Goal: Task Accomplishment & Management: Use online tool/utility

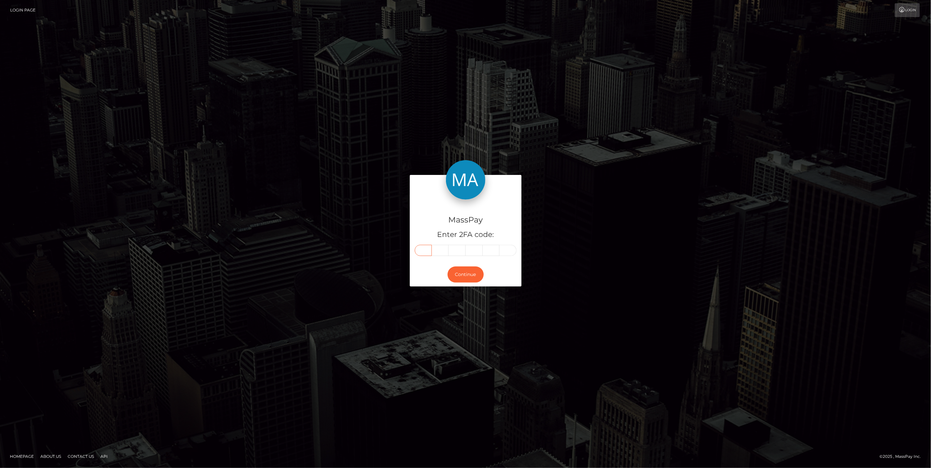
paste input "0"
type input "0"
type input "3"
type input "0"
type input "4"
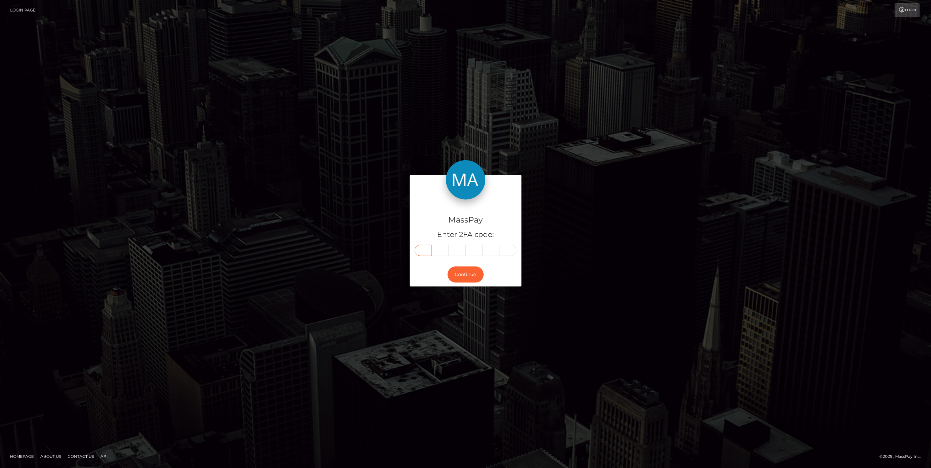
type input "9"
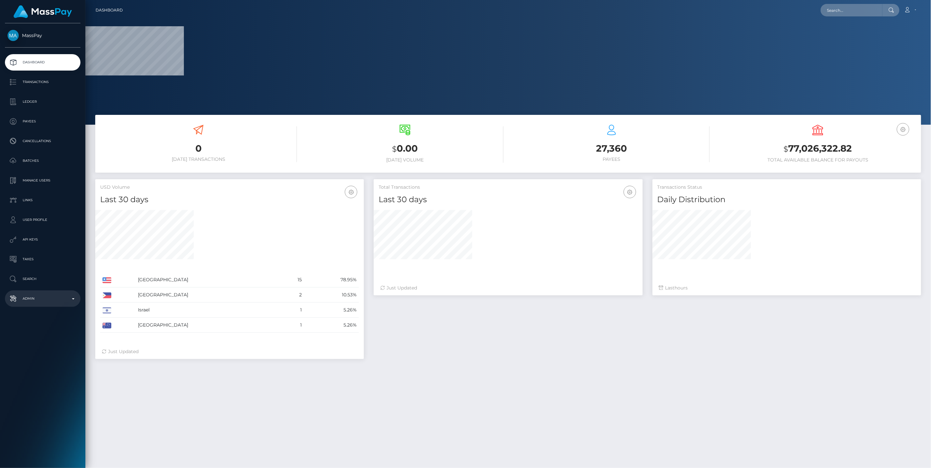
click at [70, 297] on p "Admin" at bounding box center [43, 299] width 70 height 10
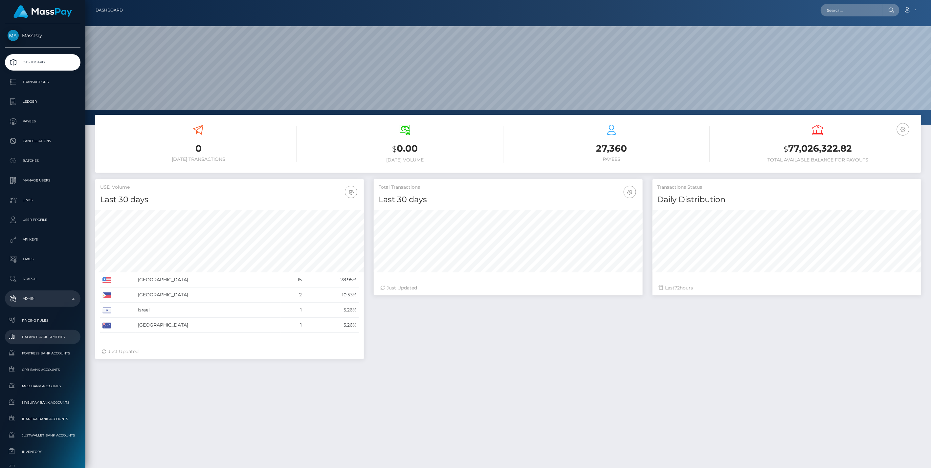
scroll to position [116, 268]
click at [36, 334] on span "Balance Adjustments" at bounding box center [43, 337] width 70 height 8
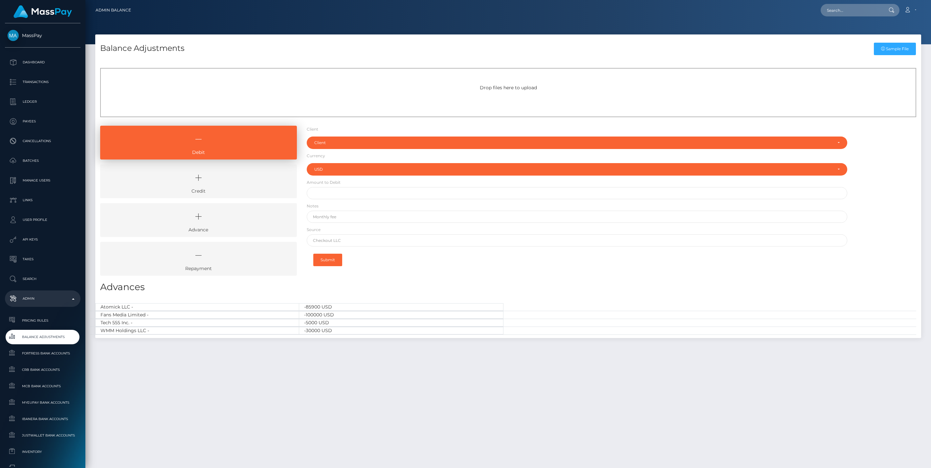
select select "USD"
click at [254, 185] on icon at bounding box center [199, 178] width 182 height 20
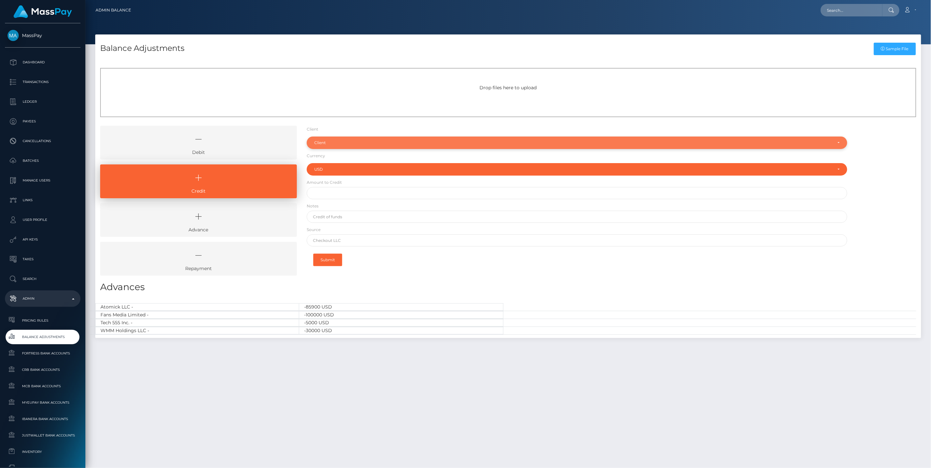
click at [320, 143] on div "Client" at bounding box center [573, 142] width 518 height 5
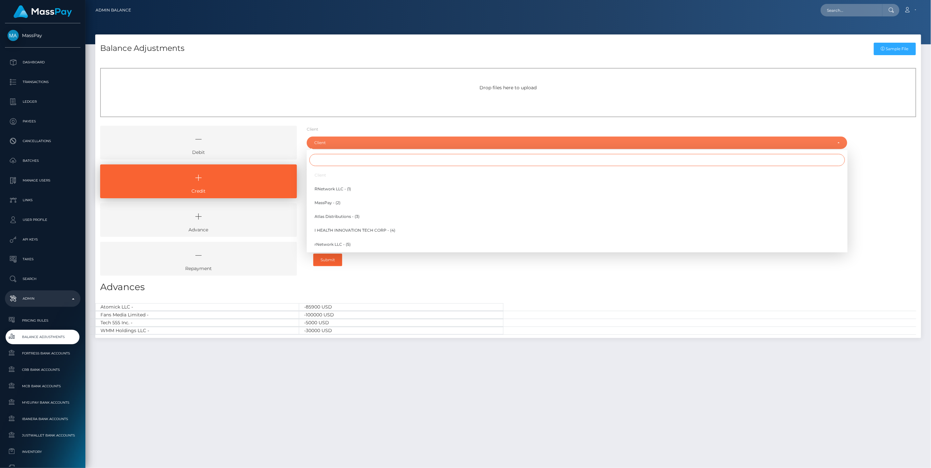
click at [327, 166] on input "Search" at bounding box center [577, 160] width 536 height 12
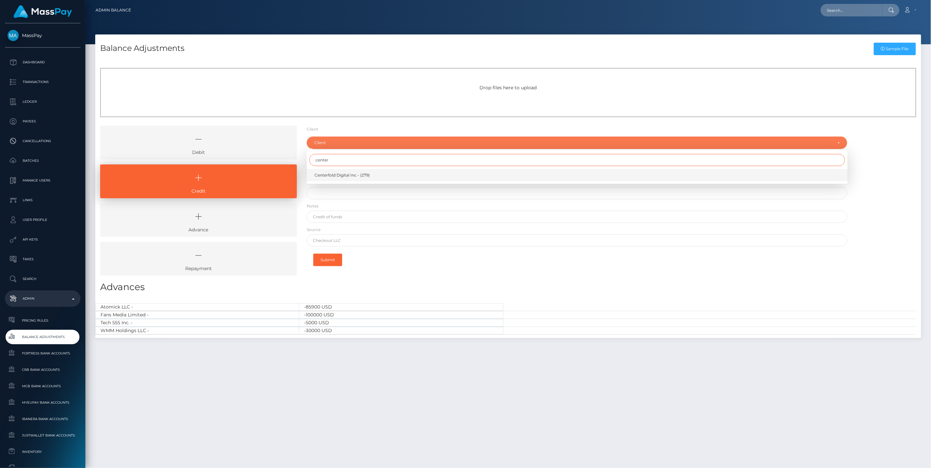
type input "center"
click at [336, 176] on span "Centerfold Digital Inc - (279)" at bounding box center [342, 175] width 55 height 6
select select "279"
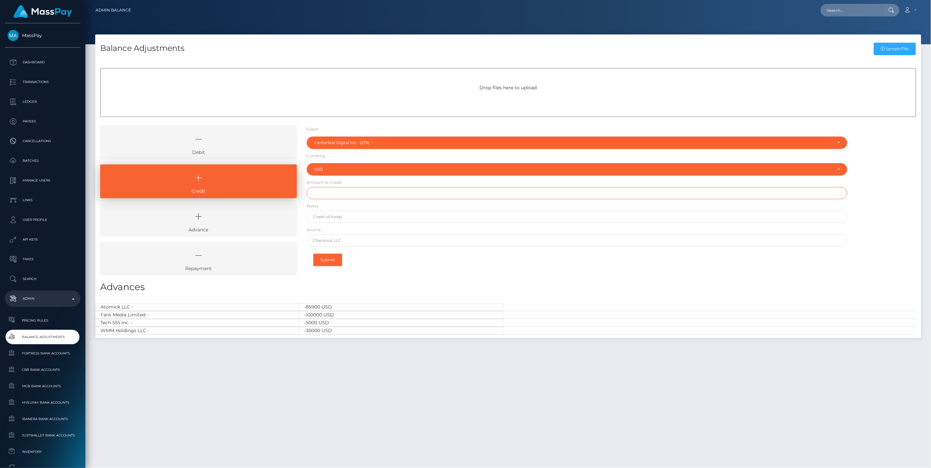
click at [323, 197] on input "text" at bounding box center [577, 193] width 541 height 12
type input "$200,000.00"
click at [328, 214] on form "Client Client RNetwork LLC - (1) MassPay - (2) Atlas Distributions - (3) I HEAL…" at bounding box center [577, 198] width 541 height 145
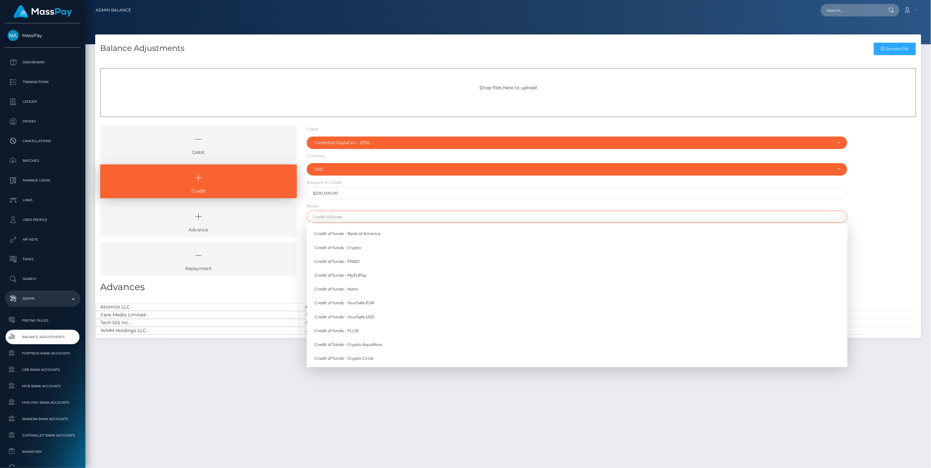
click at [329, 216] on input "text" at bounding box center [577, 217] width 541 height 12
click at [342, 262] on link "Credit of funds - FNBO" at bounding box center [577, 262] width 541 height 12
type input "Credit of funds - FNBO"
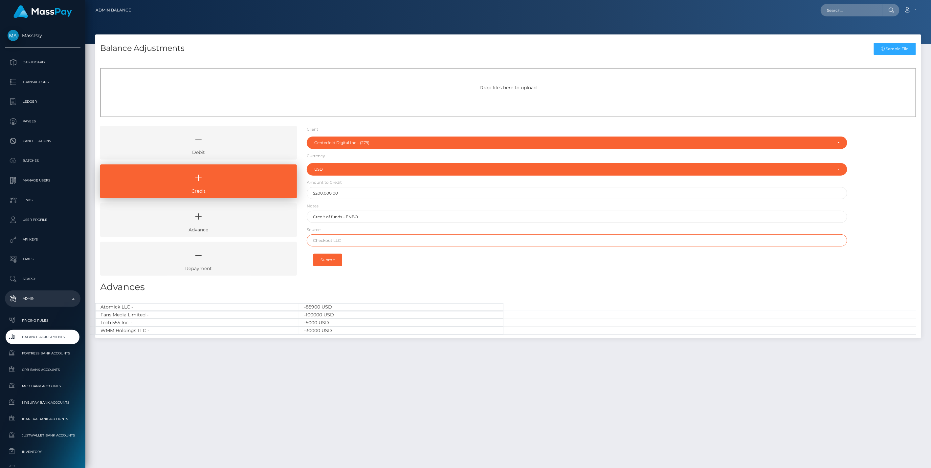
click at [334, 240] on input "text" at bounding box center [577, 241] width 541 height 12
paste input "COMMERCEWEST BANK"
type input "COMMERCEWEST BANK"
click at [328, 261] on button "Submit" at bounding box center [327, 260] width 29 height 12
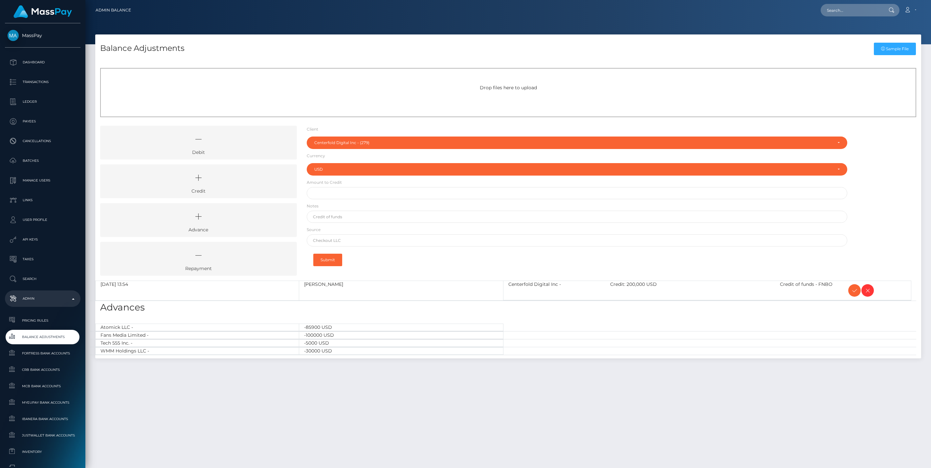
select select "279"
select select "USD"
click at [232, 182] on icon at bounding box center [199, 178] width 182 height 20
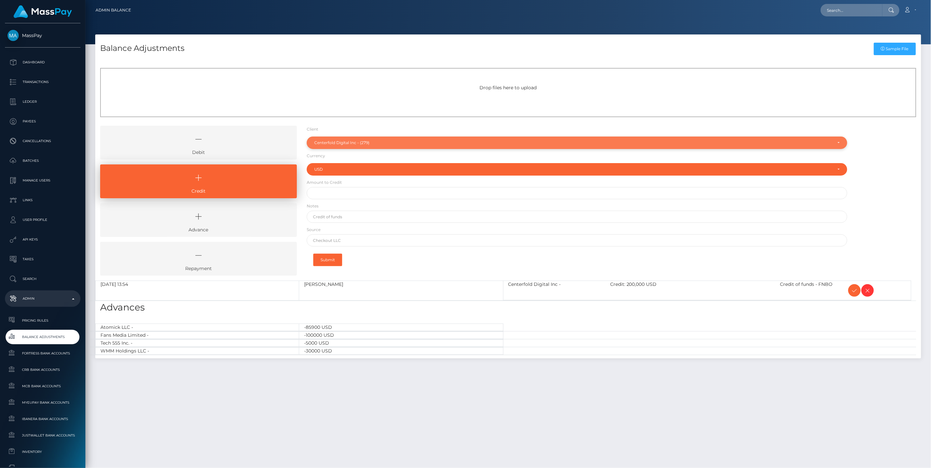
click at [345, 144] on div "Centerfold Digital Inc - (279)" at bounding box center [573, 142] width 518 height 5
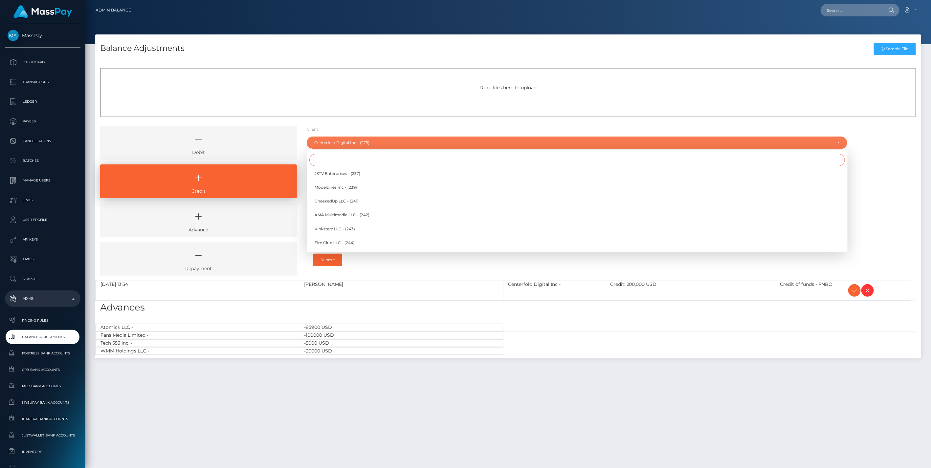
click at [334, 161] on input "Search" at bounding box center [577, 160] width 536 height 12
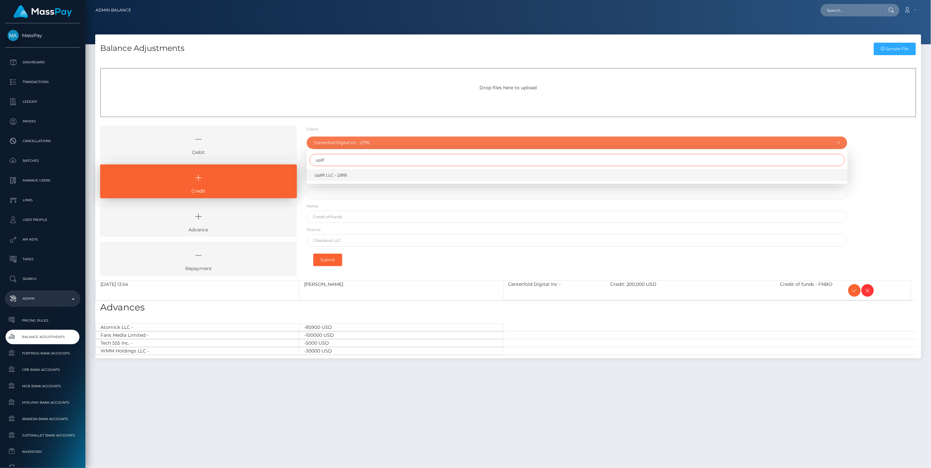
type input "uplif"
click at [334, 174] on span "Uplift LLC - (289)" at bounding box center [331, 175] width 33 height 6
select select "289"
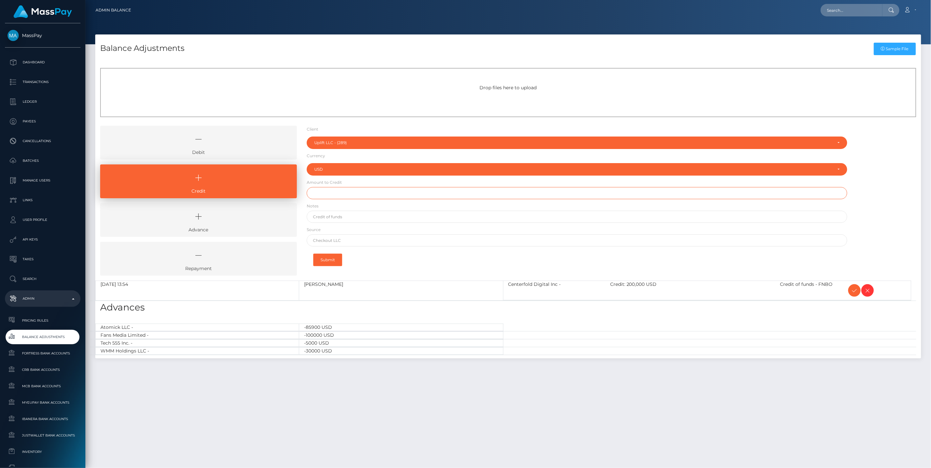
click at [331, 196] on input "text" at bounding box center [577, 193] width 541 height 12
type input "$"
click at [331, 193] on input "$" at bounding box center [577, 193] width 541 height 12
click at [338, 241] on input "text" at bounding box center [577, 241] width 541 height 12
paste input "VALLEY NATIONAL BANK"
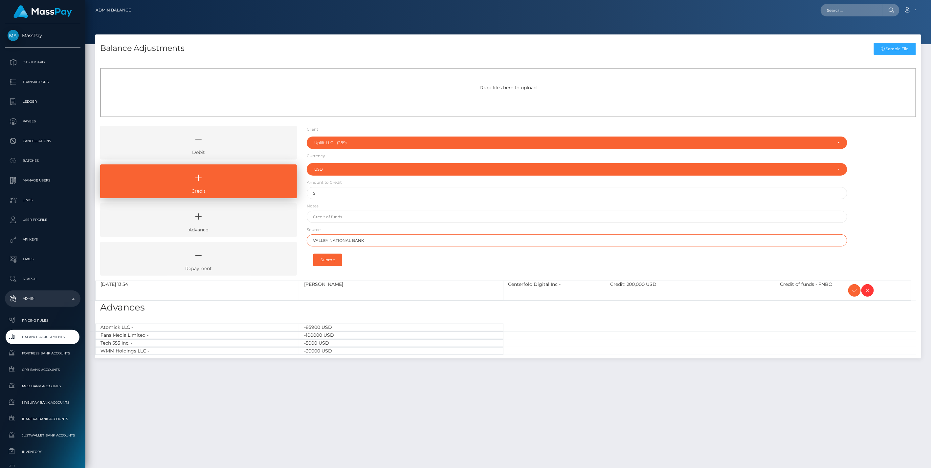
type input "VALLEY NATIONAL BANK"
click at [327, 194] on input "$" at bounding box center [577, 193] width 541 height 12
type input "$100,000.00"
click at [350, 215] on input "text" at bounding box center [577, 217] width 541 height 12
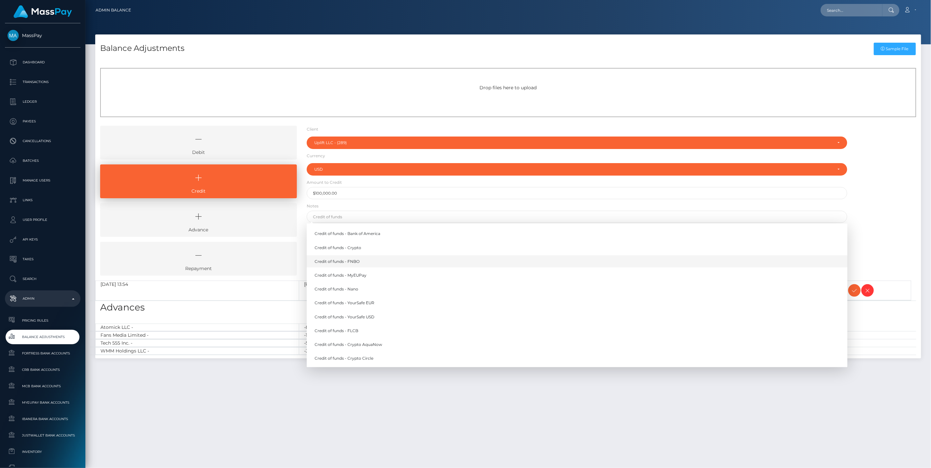
click at [351, 261] on link "Credit of funds - FNBO" at bounding box center [577, 262] width 541 height 12
type input "Credit of funds - FNBO"
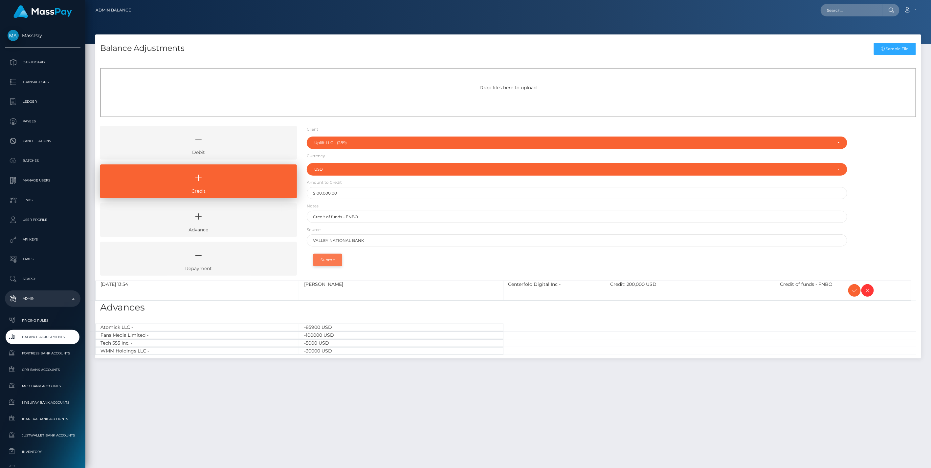
click at [328, 260] on button "Submit" at bounding box center [327, 260] width 29 height 12
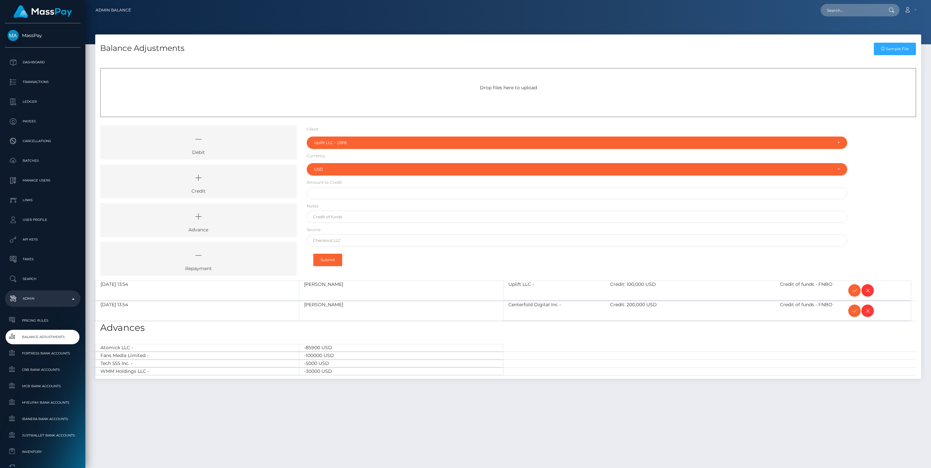
select select "289"
select select "USD"
drag, startPoint x: 260, startPoint y: 181, endPoint x: 275, endPoint y: 171, distance: 17.1
click at [260, 181] on icon at bounding box center [199, 178] width 182 height 20
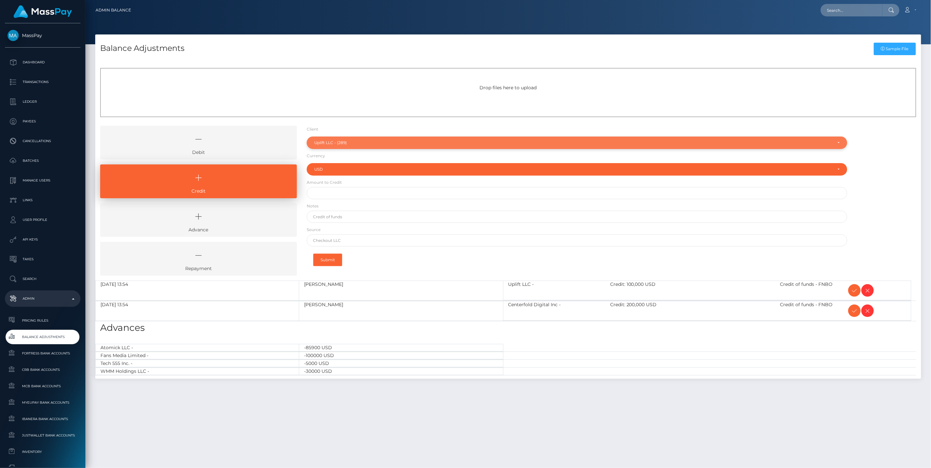
click at [348, 137] on div "Uplift LLC - (289)" at bounding box center [577, 143] width 541 height 12
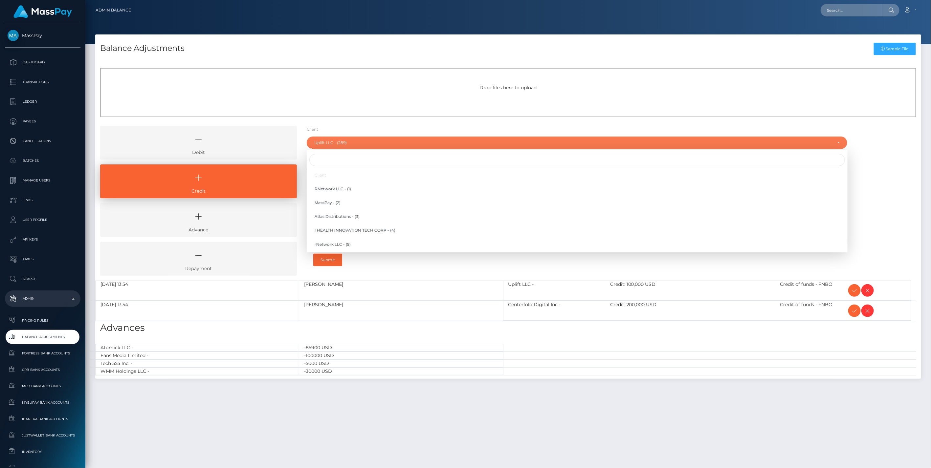
scroll to position [3136, 0]
click at [333, 163] on input "Search" at bounding box center [577, 160] width 536 height 12
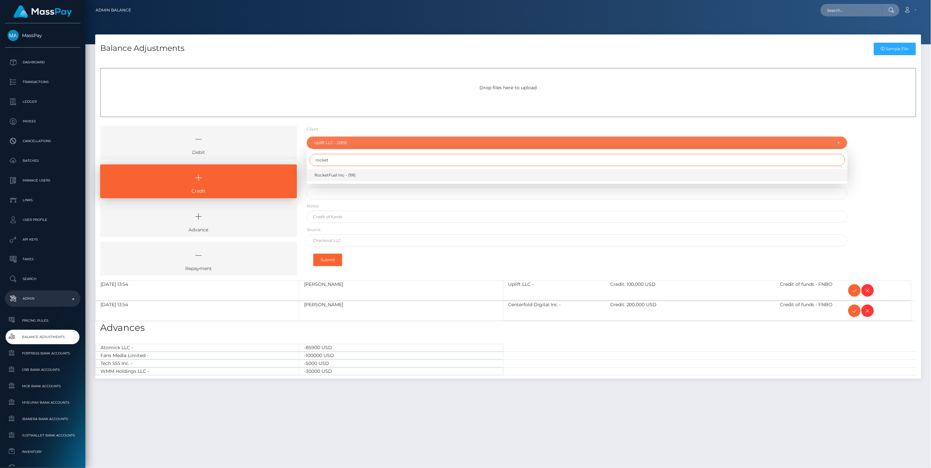
type input "rocket"
click at [338, 175] on span "RocketFuel Inc - (191)" at bounding box center [335, 175] width 41 height 6
select select "191"
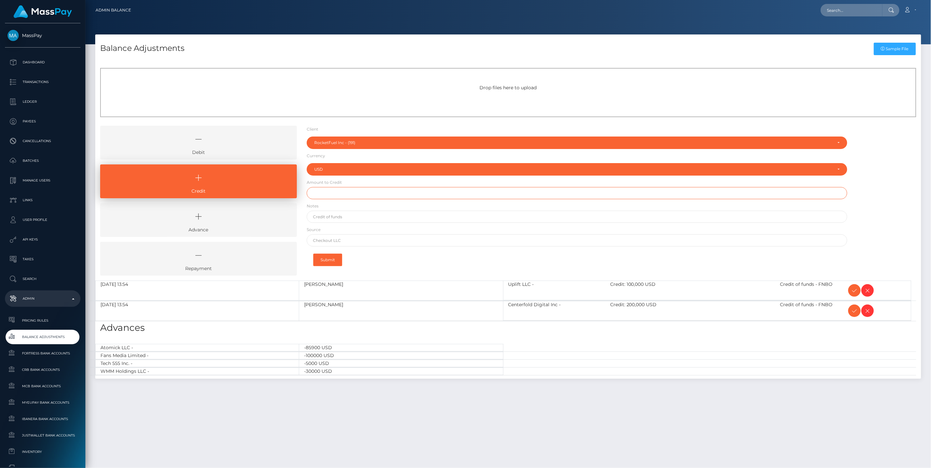
click at [330, 197] on input "text" at bounding box center [577, 193] width 541 height 12
type input "$1,000.00"
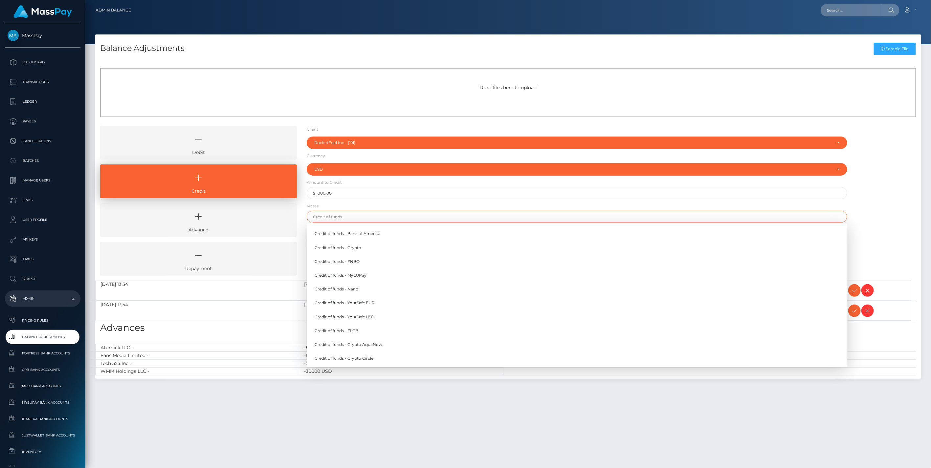
click at [325, 218] on input "text" at bounding box center [577, 217] width 541 height 12
click at [339, 261] on link "Credit of funds - FNBO" at bounding box center [577, 262] width 541 height 12
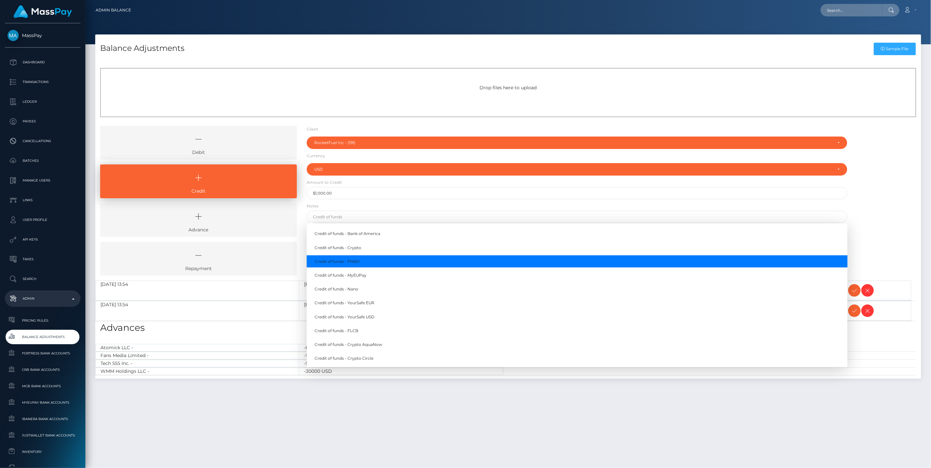
type input "Credit of funds - FNBO"
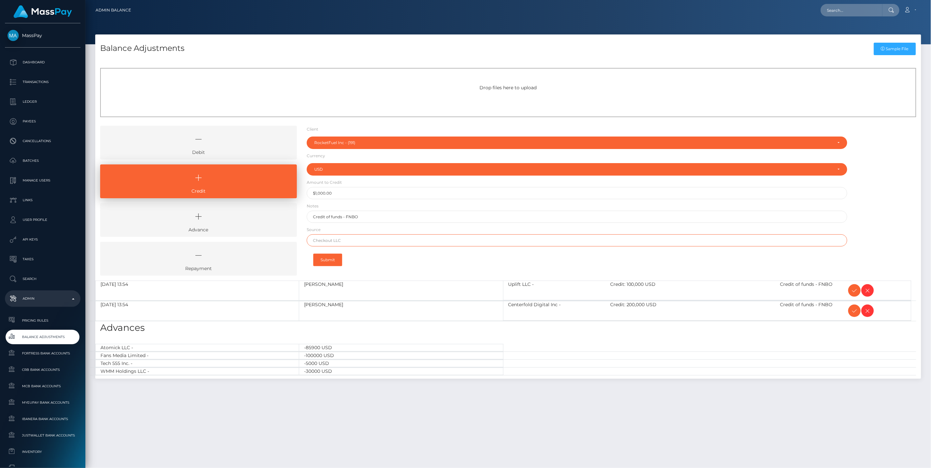
click at [336, 241] on input "text" at bounding box center [577, 241] width 541 height 12
paste input "OLD GLORY BANK"
type input "OLD GLORY BANK"
click at [322, 260] on button "Submit" at bounding box center [327, 260] width 29 height 12
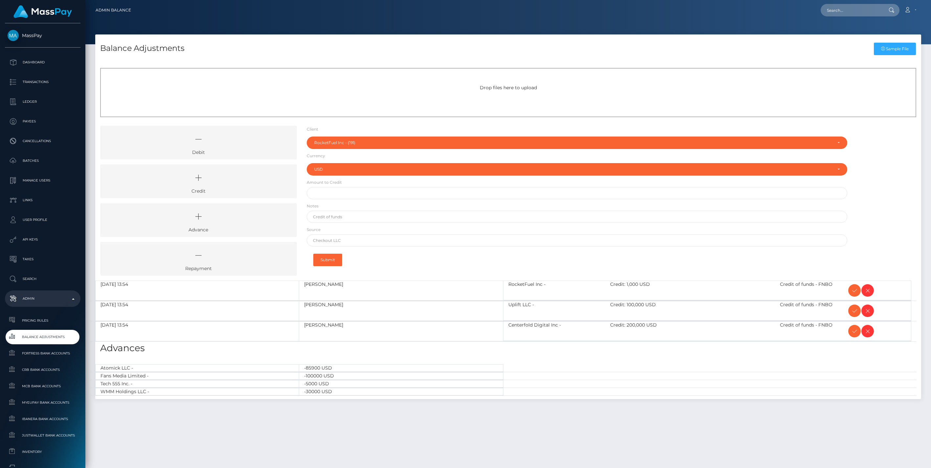
select select "191"
select select "USD"
click at [258, 184] on icon at bounding box center [199, 178] width 182 height 20
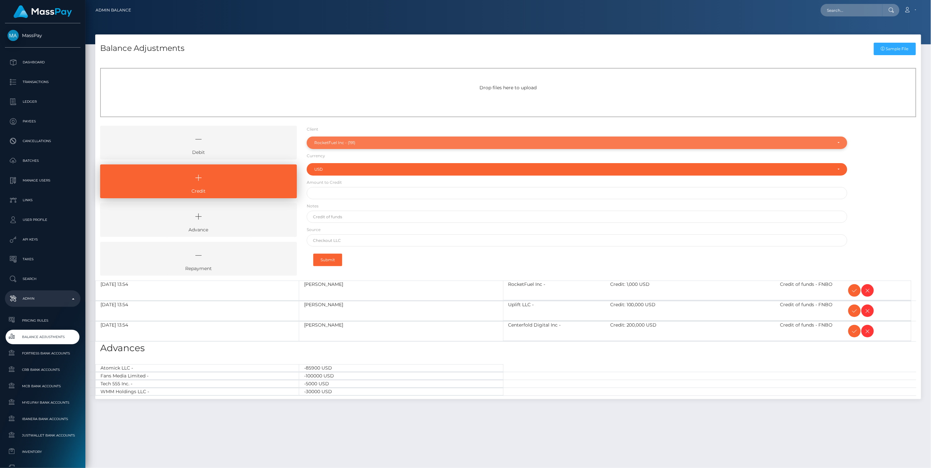
click at [355, 138] on div "RocketFuel Inc - (191)" at bounding box center [577, 143] width 541 height 12
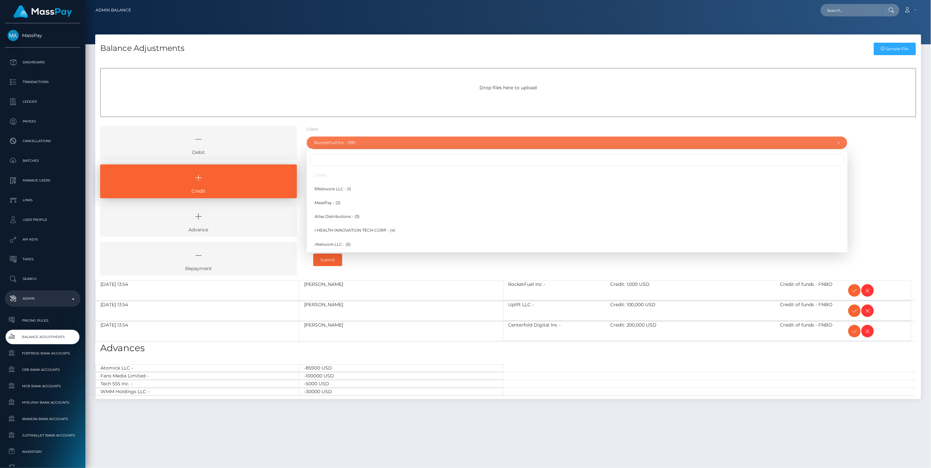
scroll to position [2127, 0]
click at [329, 162] on input "Search" at bounding box center [577, 160] width 536 height 12
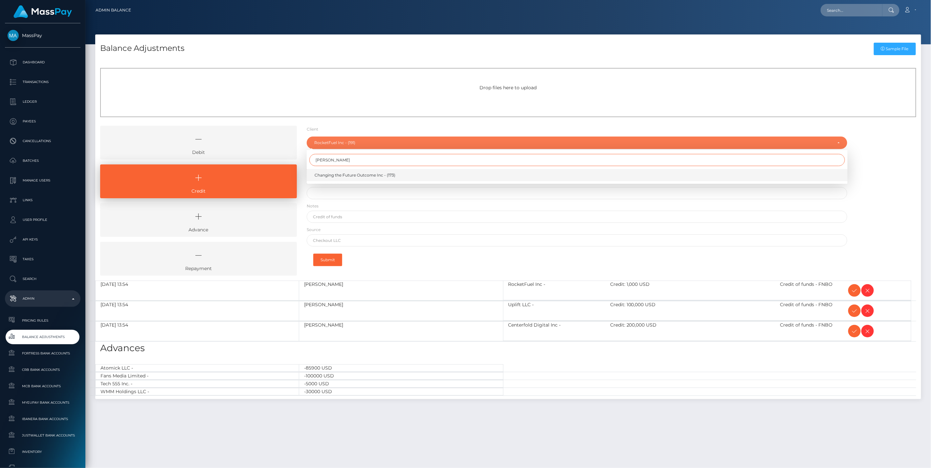
type input "chang"
click at [343, 173] on span "Changing the Future Outcome Inc - (173)" at bounding box center [355, 175] width 81 height 6
select select "173"
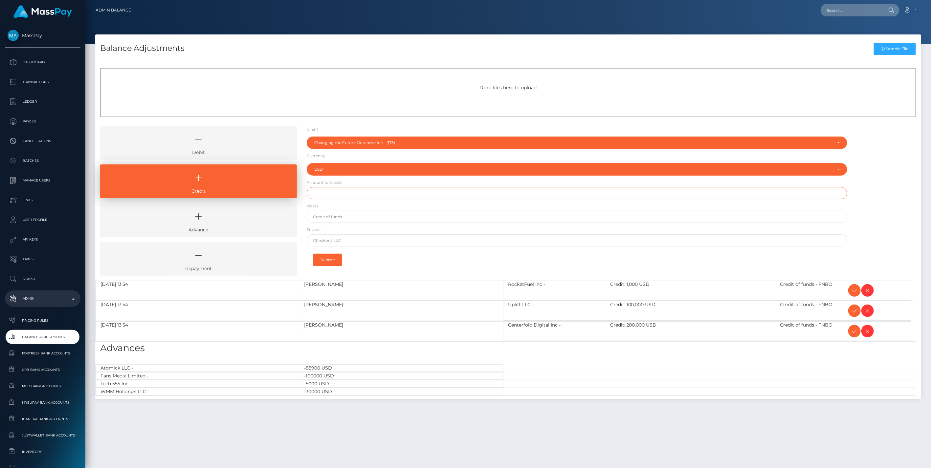
click at [327, 194] on input "text" at bounding box center [577, 193] width 541 height 12
type input "$649.54"
click at [335, 218] on input "text" at bounding box center [577, 217] width 541 height 12
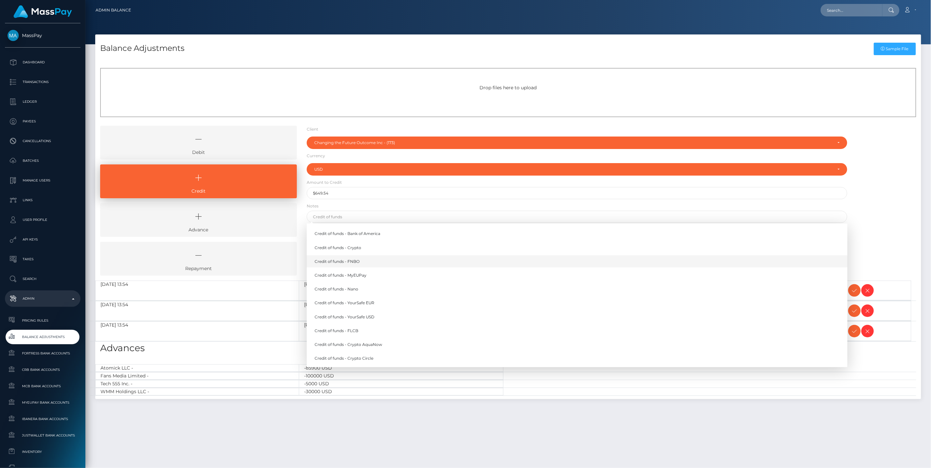
click at [340, 264] on link "Credit of funds - FNBO" at bounding box center [577, 262] width 541 height 12
type input "Credit of funds - FNBO"
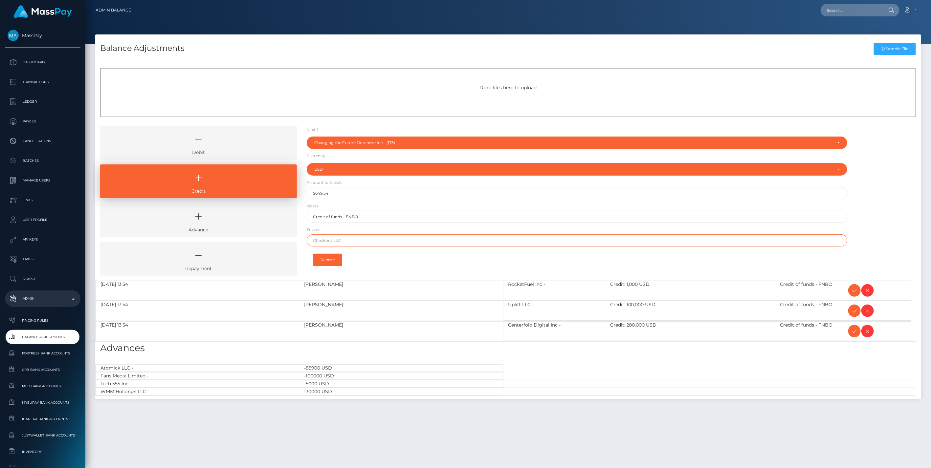
click at [335, 239] on input "text" at bounding box center [577, 241] width 541 height 12
paste input "JPMORGAN CHASE BANK NA"
type input "JPMORGAN CHASE BANK NA"
click at [329, 261] on button "Submit" at bounding box center [327, 260] width 29 height 12
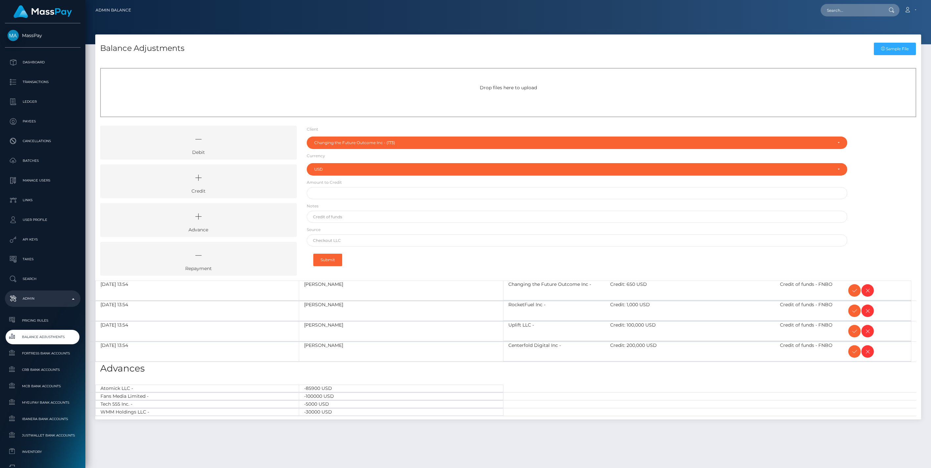
select select "173"
select select "USD"
click at [852, 292] on icon at bounding box center [855, 291] width 8 height 8
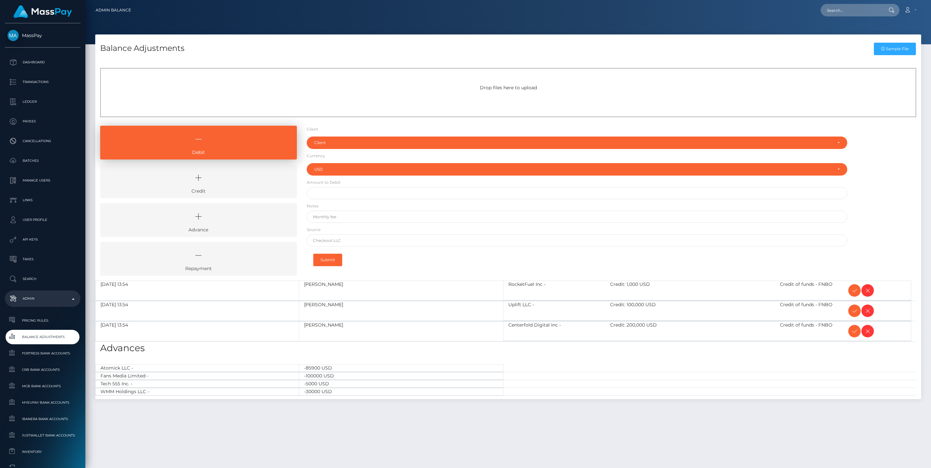
select select "USD"
click at [852, 292] on icon at bounding box center [855, 291] width 8 height 8
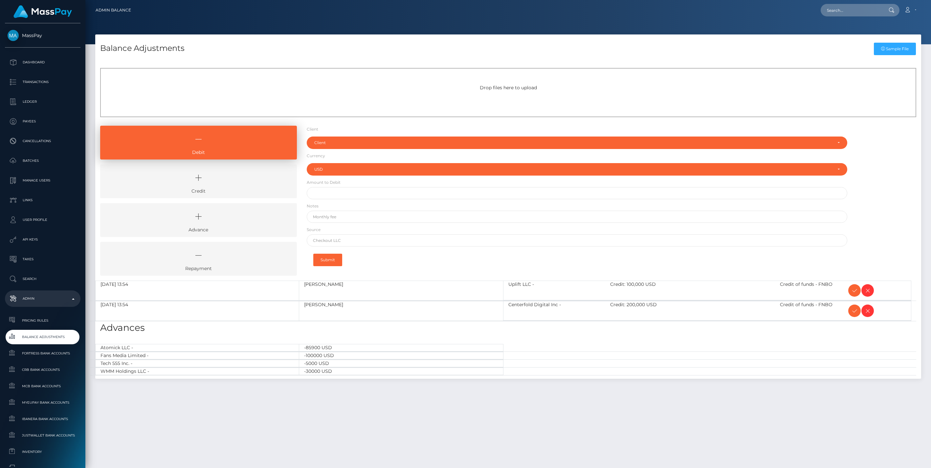
select select "USD"
click at [852, 292] on icon at bounding box center [855, 291] width 8 height 8
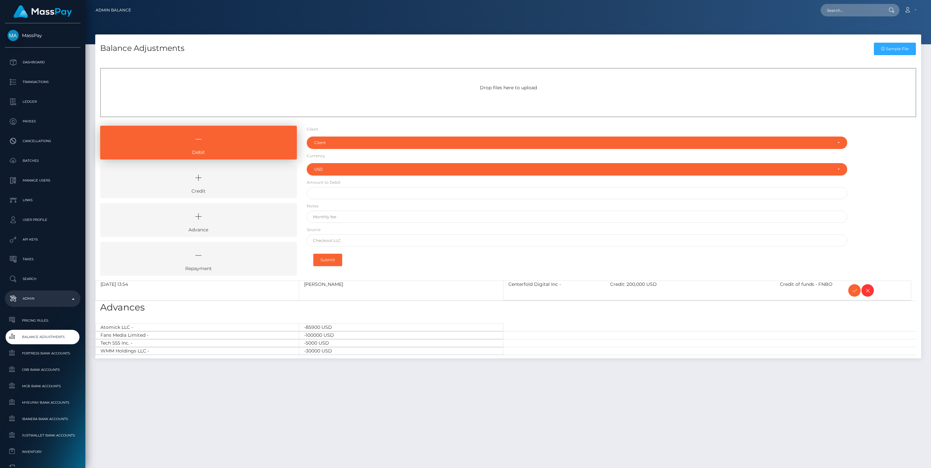
select select "USD"
click at [852, 292] on icon at bounding box center [855, 291] width 8 height 8
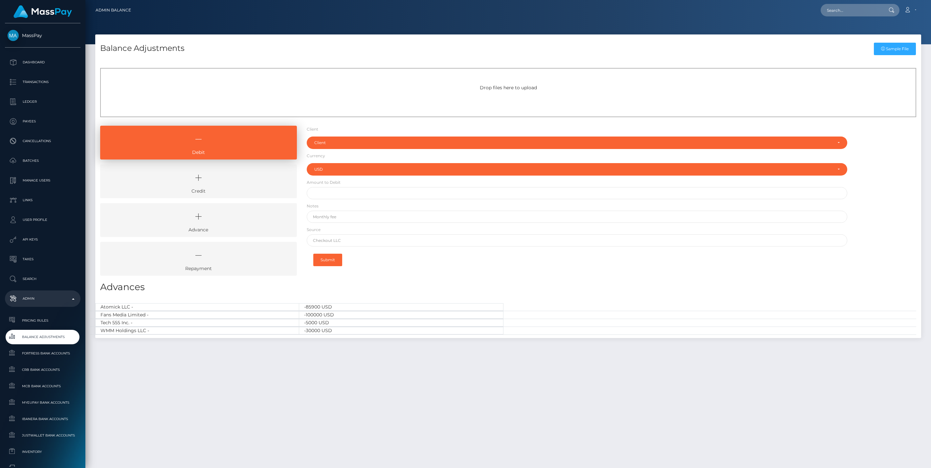
select select "USD"
click at [848, 8] on input "text" at bounding box center [852, 10] width 62 height 12
paste input "95bfcb05-7e2f-11f0-8023-0266f44cc279"
type input "95bfcb05-7e2f-11f0-8023-0266f44cc279"
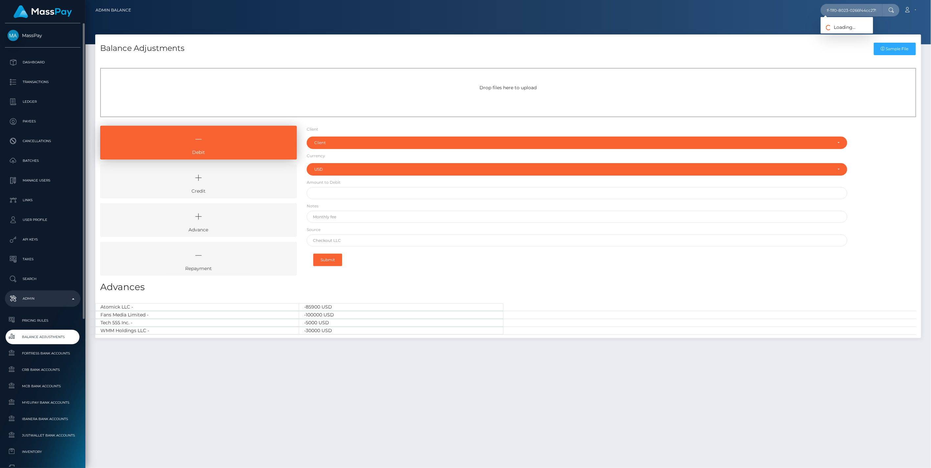
scroll to position [0, 0]
click at [861, 34] on link "DAN BICHESCU (Whop Inc - )" at bounding box center [859, 34] width 77 height 12
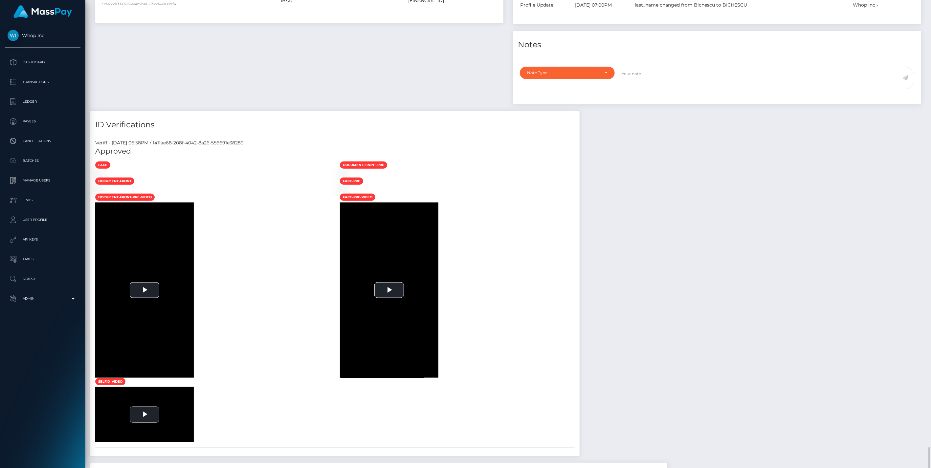
scroll to position [739, 0]
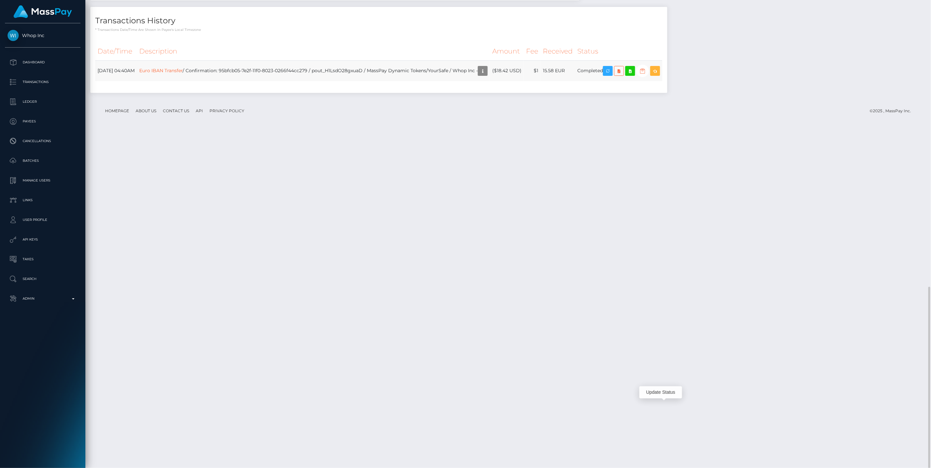
click at [647, 75] on icon "button" at bounding box center [643, 71] width 8 height 8
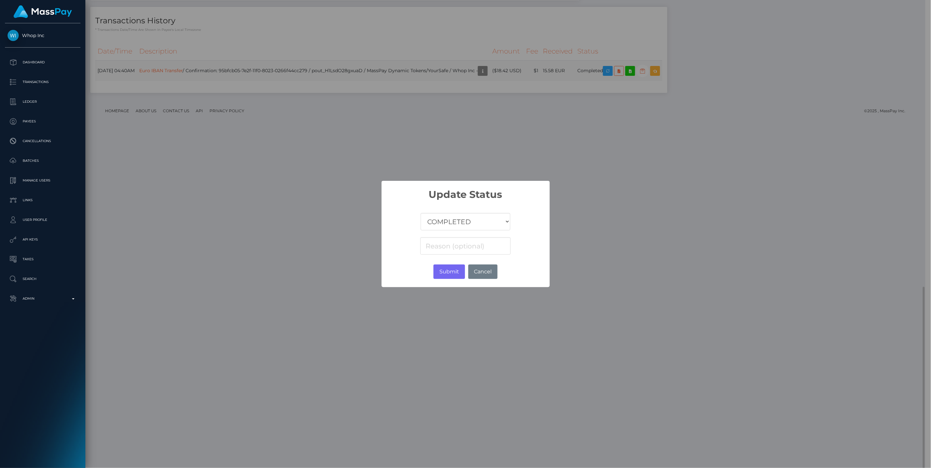
scroll to position [328457, 328268]
click at [468, 222] on select "COMPLETED CANCELLED READY_FOR_PICKUP PROCESSING" at bounding box center [465, 221] width 89 height 17
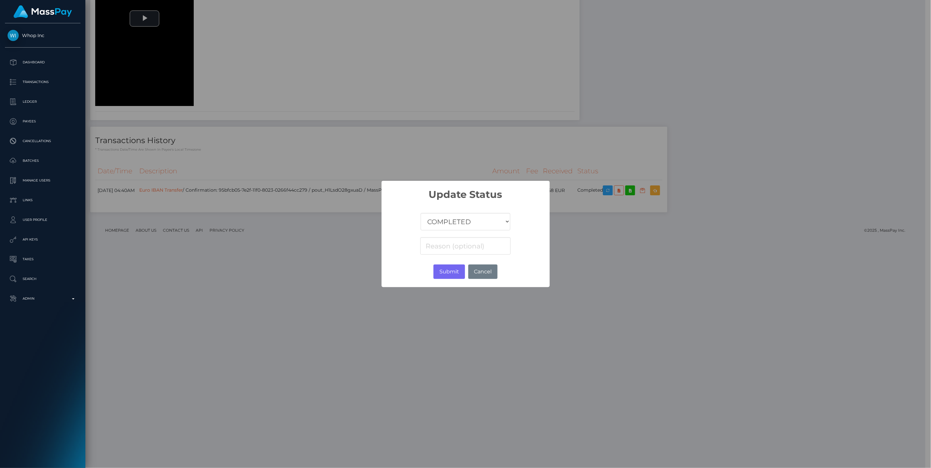
select select "CANCELLED"
click at [421, 213] on select "COMPLETED CANCELLED READY_FOR_PICKUP PROCESSING" at bounding box center [465, 221] width 89 height 17
click at [449, 248] on input at bounding box center [466, 246] width 90 height 17
paste input "Incorrect Account Number"
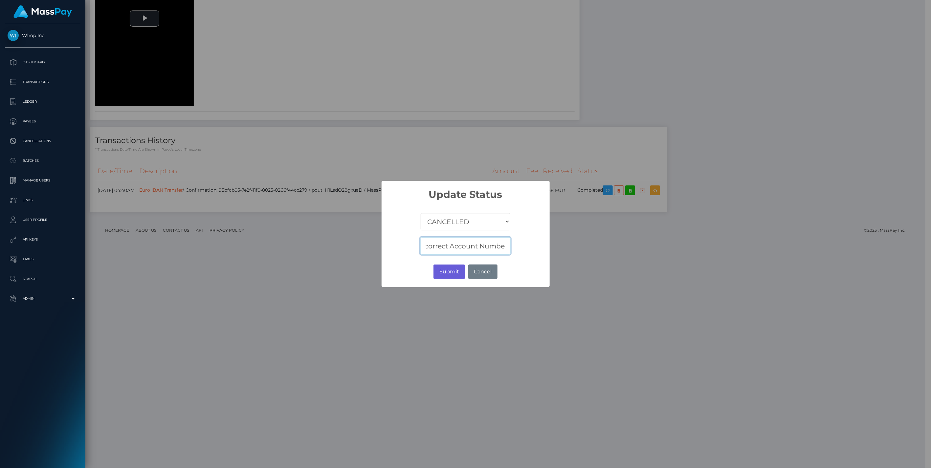
type input "Incorrect Account Number"
click at [447, 272] on button "Submit" at bounding box center [449, 272] width 31 height 14
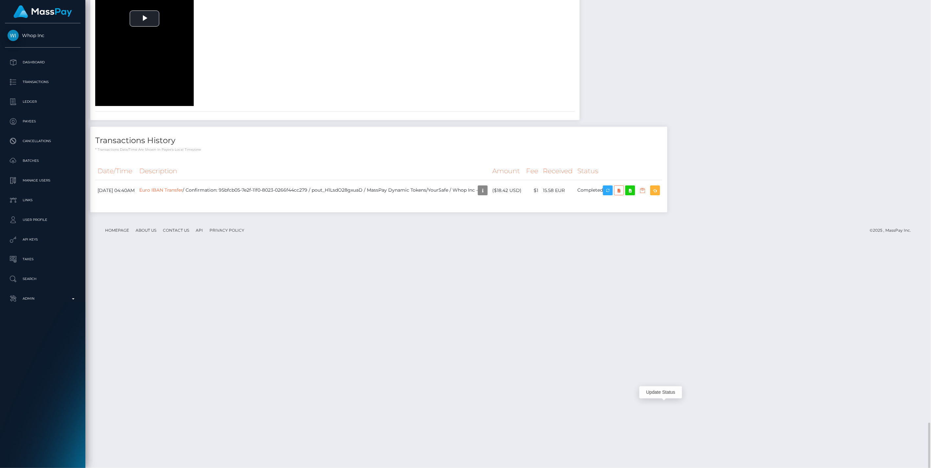
scroll to position [859, 0]
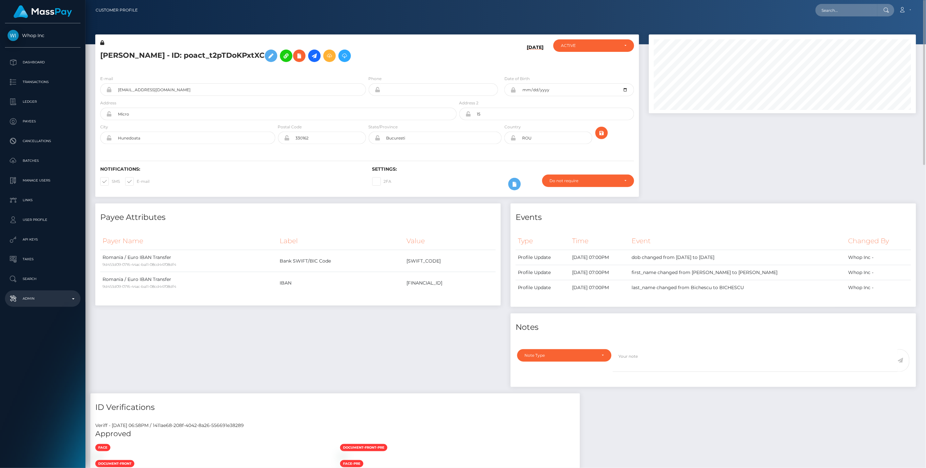
click at [76, 297] on p "Admin" at bounding box center [43, 299] width 70 height 10
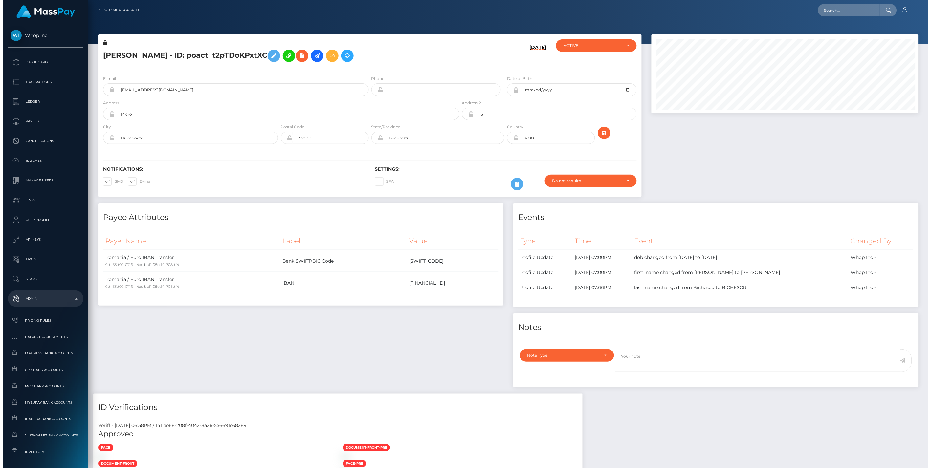
scroll to position [79, 268]
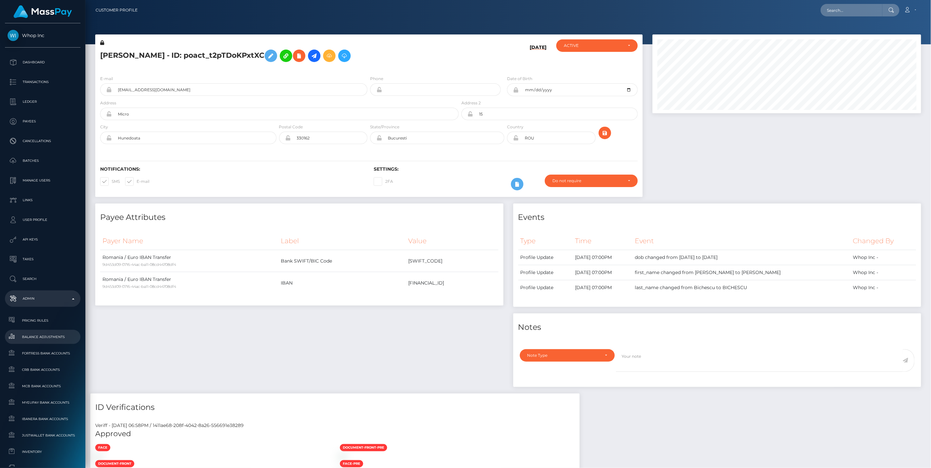
click at [44, 336] on span "Balance Adjustments" at bounding box center [43, 337] width 70 height 8
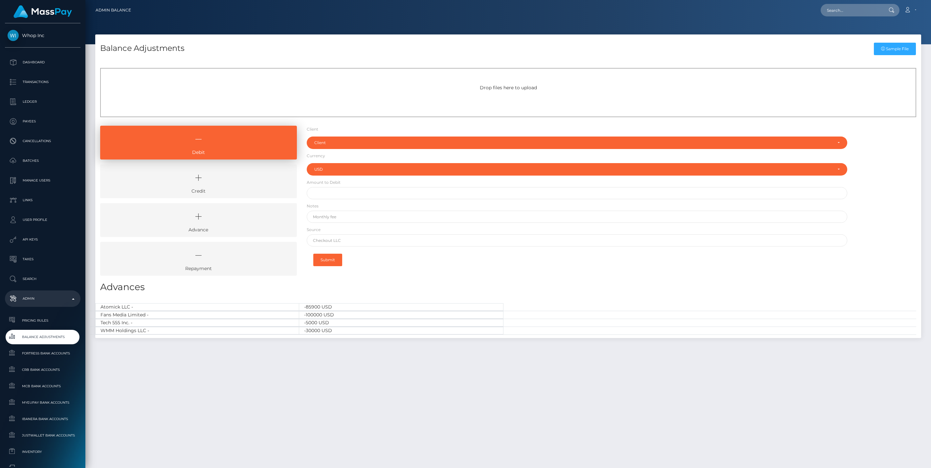
select select "USD"
click at [248, 178] on icon at bounding box center [199, 178] width 182 height 20
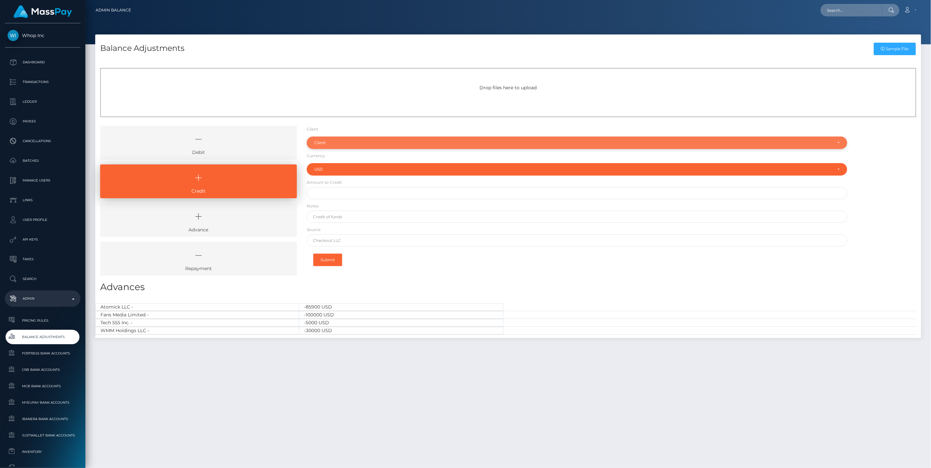
click at [351, 145] on div "Client" at bounding box center [573, 142] width 518 height 5
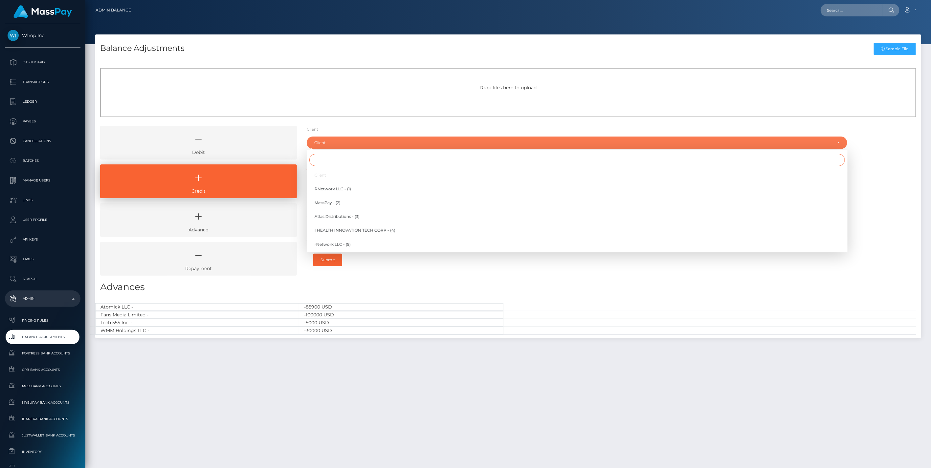
click at [324, 162] on input "Search" at bounding box center [577, 160] width 536 height 12
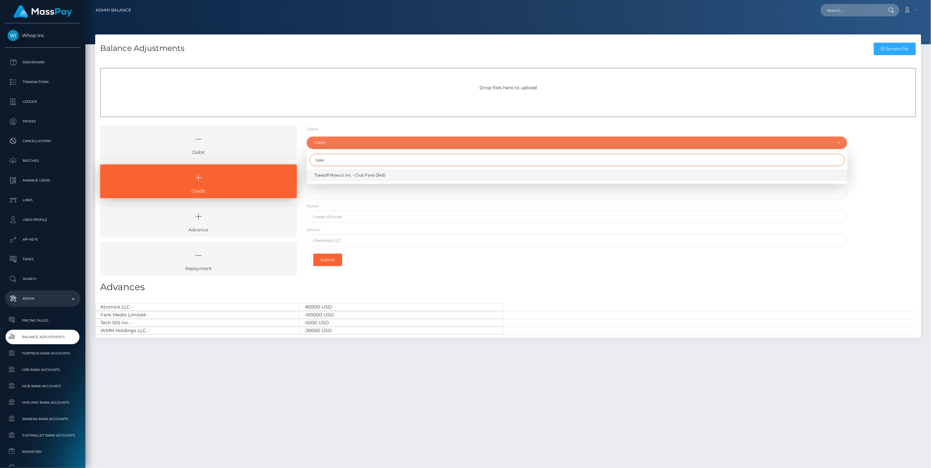
type input "take"
click at [354, 174] on span "Takeoff Newco Inc - Club Fans (345)" at bounding box center [350, 175] width 71 height 6
select select "345"
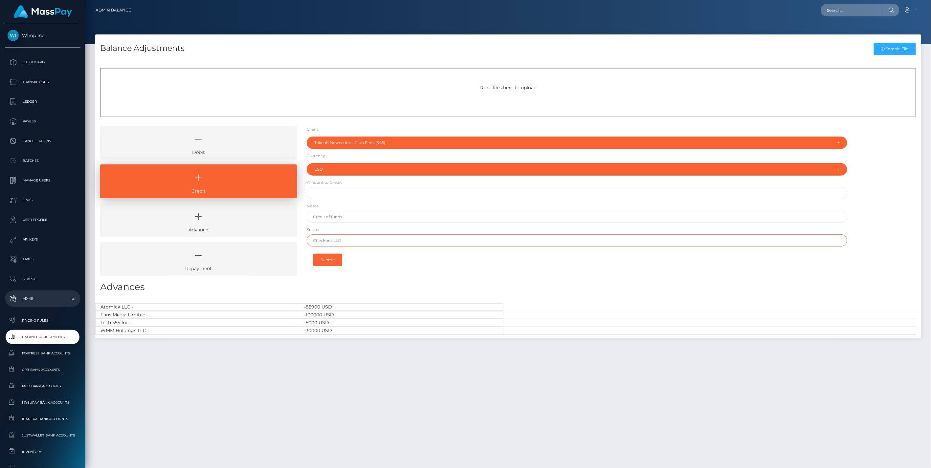
click at [327, 240] on input "text" at bounding box center [577, 241] width 541 height 12
paste input "Column N.A. Brex"
type input "Column N.A. Brex"
click at [329, 217] on input "text" at bounding box center [577, 217] width 541 height 12
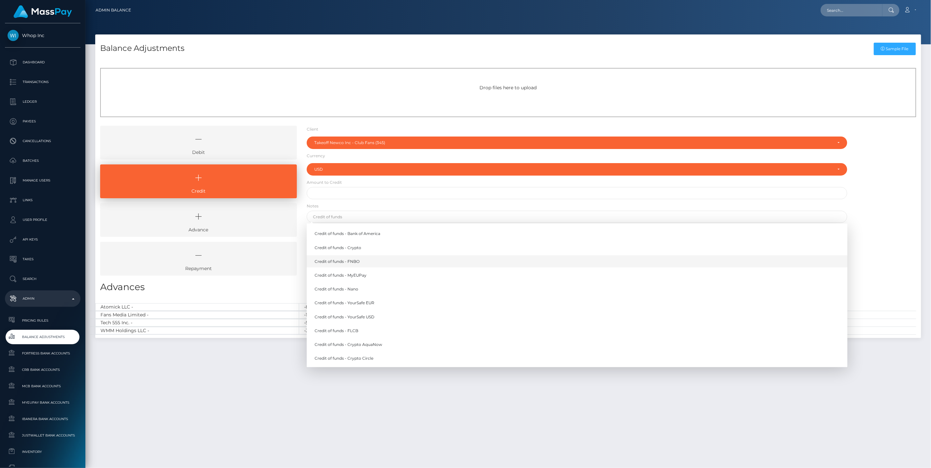
click at [346, 260] on link "Credit of funds - FNBO" at bounding box center [577, 262] width 541 height 12
type input "Credit of funds - FNBO"
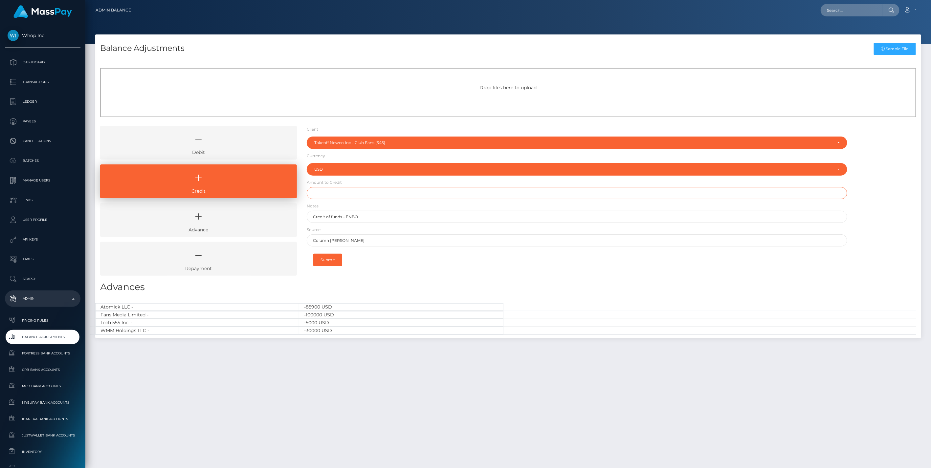
click at [320, 193] on input "text" at bounding box center [577, 193] width 541 height 12
paste input "9,005.97"
type input "$9,005.97"
click at [332, 263] on button "Submit" at bounding box center [327, 260] width 29 height 12
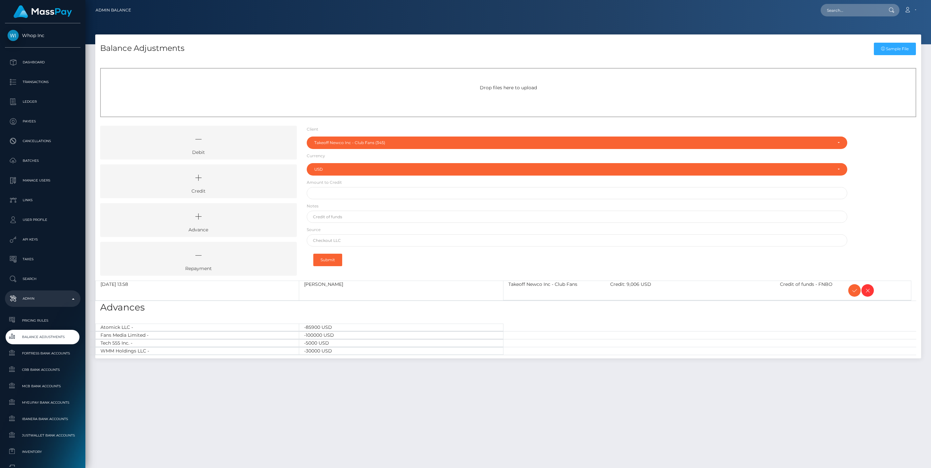
select select "345"
select select "USD"
click at [853, 291] on icon at bounding box center [855, 291] width 8 height 8
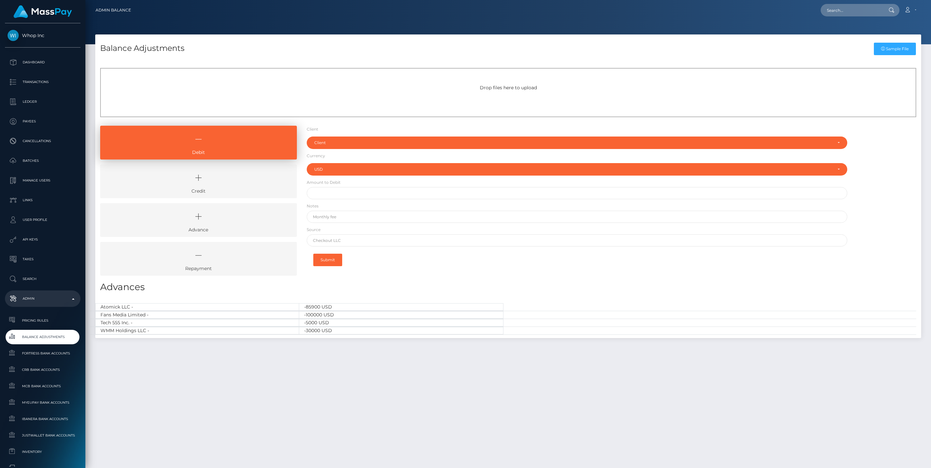
select select "USD"
click at [255, 186] on icon at bounding box center [199, 178] width 182 height 20
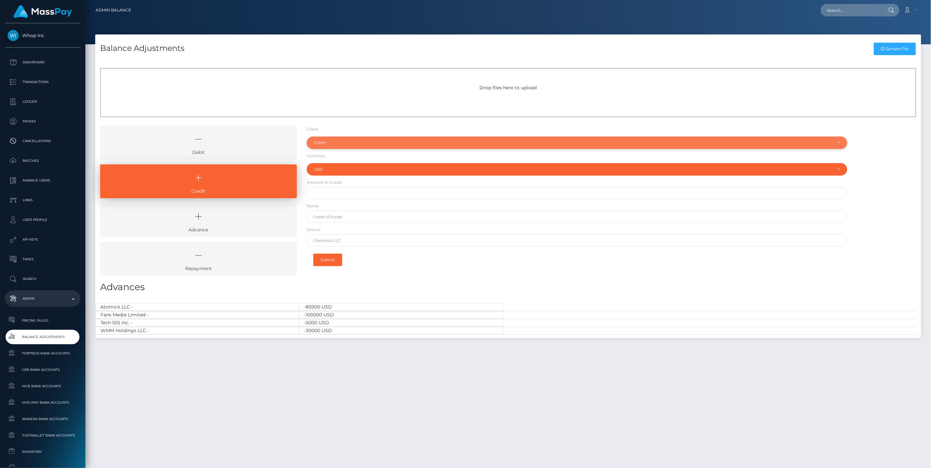
click at [332, 146] on div "Client" at bounding box center [577, 143] width 541 height 12
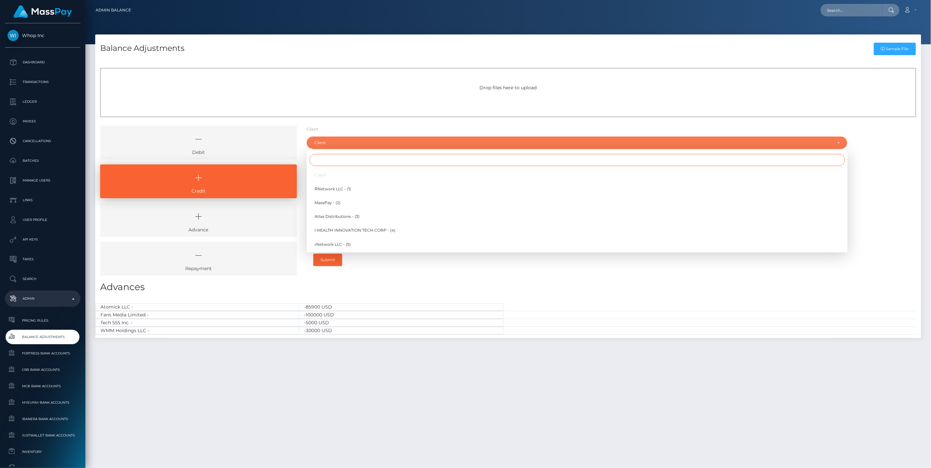
click at [320, 159] on input "Search" at bounding box center [577, 160] width 536 height 12
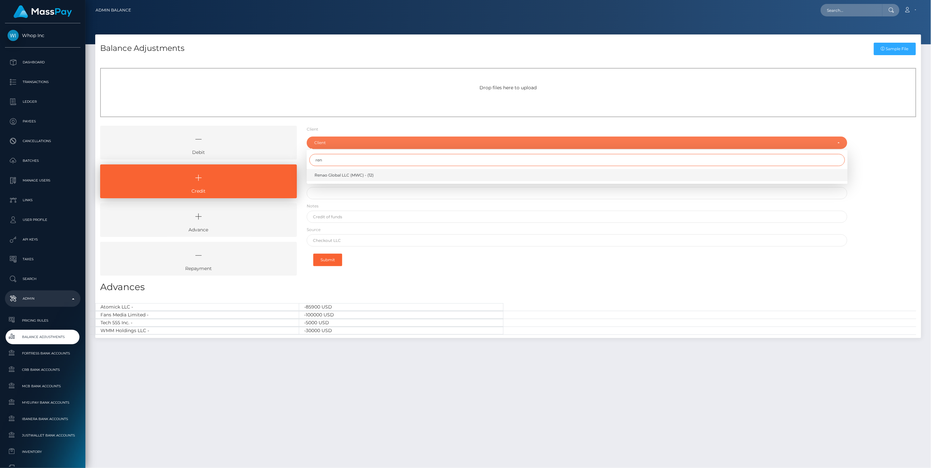
type input "ren"
click at [336, 176] on span "Renao Global LLC (MWC) - (12)" at bounding box center [344, 175] width 59 height 6
select select "12"
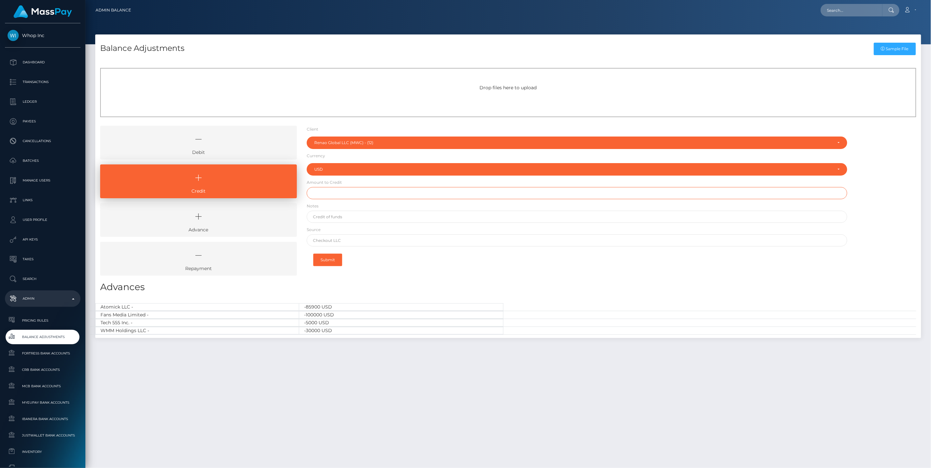
click at [329, 194] on input "text" at bounding box center [577, 193] width 541 height 12
type input "$1,500.00"
click at [344, 216] on input "text" at bounding box center [577, 217] width 541 height 12
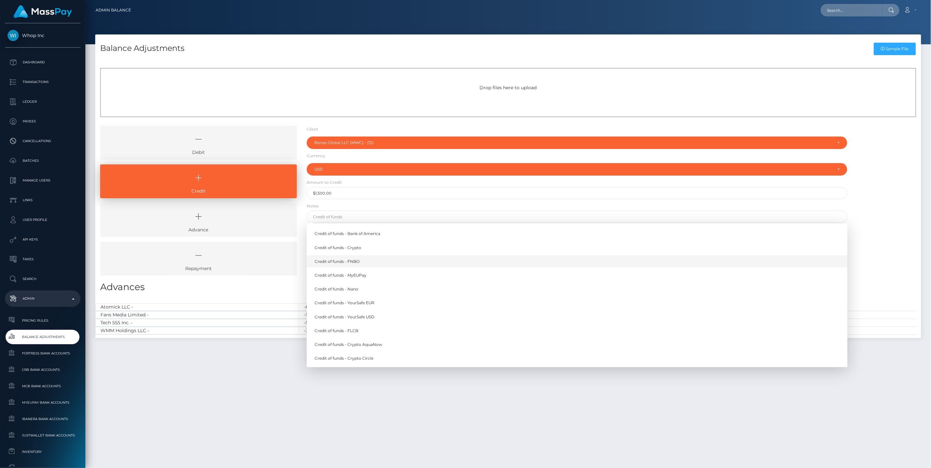
click at [362, 261] on link "Credit of funds - FNBO" at bounding box center [577, 262] width 541 height 12
type input "Credit of funds - FNBO"
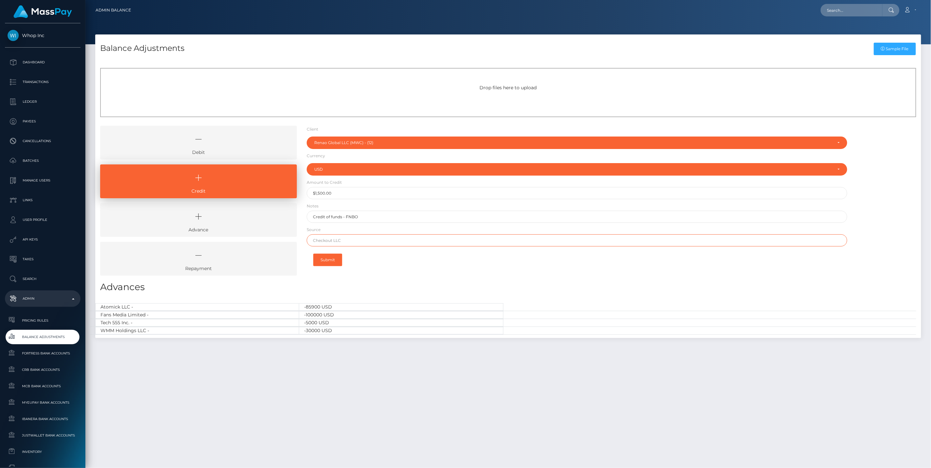
click at [340, 245] on input "text" at bounding box center [577, 241] width 541 height 12
paste input "BANK OF AMERICA N.A."
type input "BANK OF AMERICA N.A."
click at [325, 260] on button "Submit" at bounding box center [327, 260] width 29 height 12
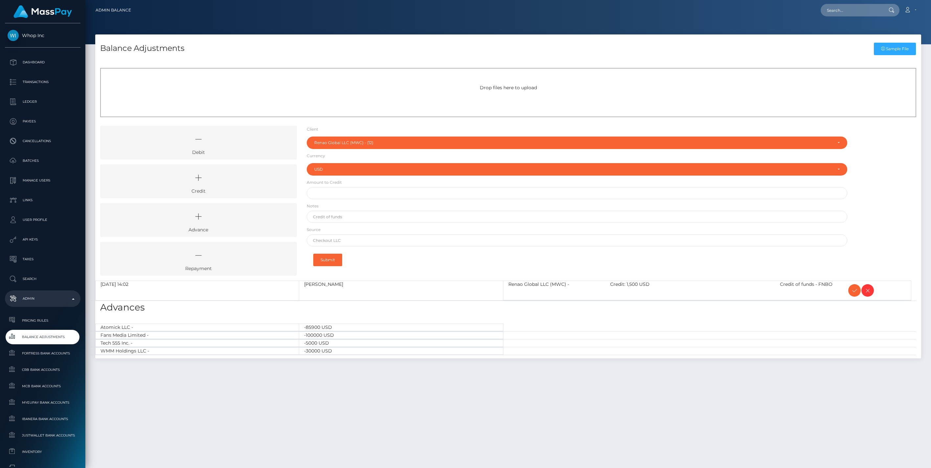
select select "12"
select select "USD"
click at [858, 287] on icon at bounding box center [855, 291] width 8 height 8
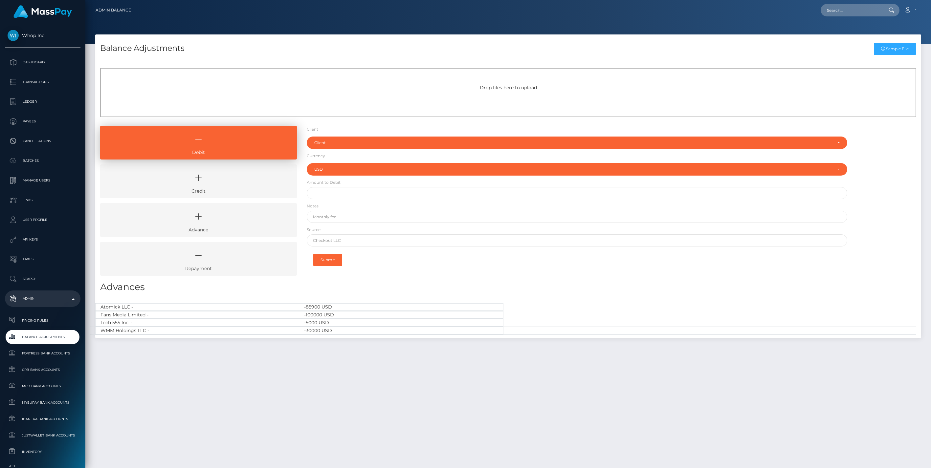
select select "USD"
drag, startPoint x: 256, startPoint y: 180, endPoint x: 323, endPoint y: 148, distance: 73.8
click at [256, 180] on icon at bounding box center [199, 178] width 182 height 20
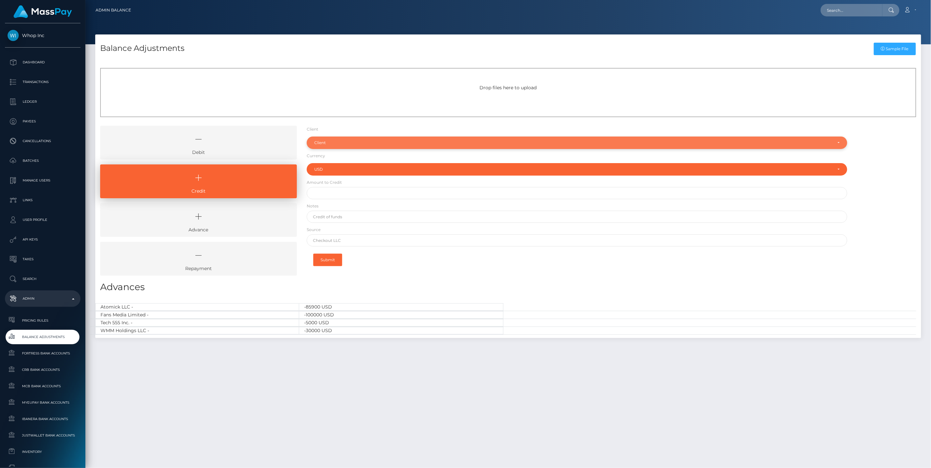
click at [343, 145] on div "Client" at bounding box center [573, 142] width 518 height 5
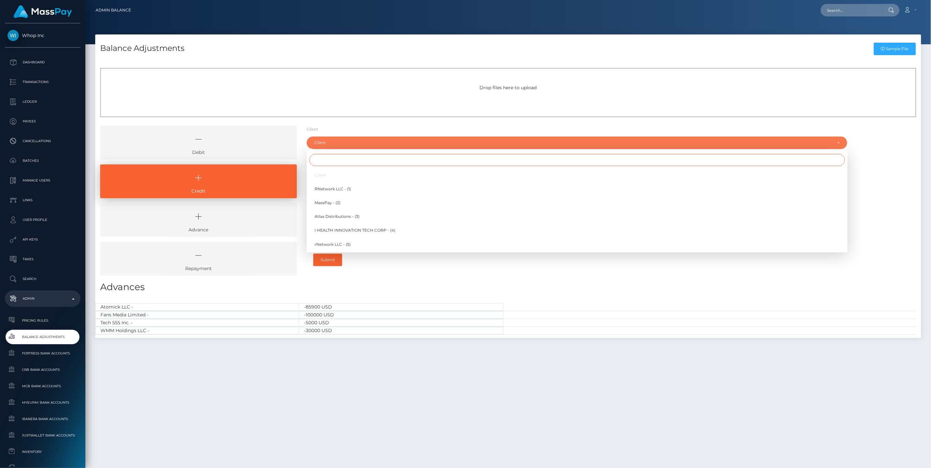
click at [326, 162] on input "Search" at bounding box center [577, 160] width 536 height 12
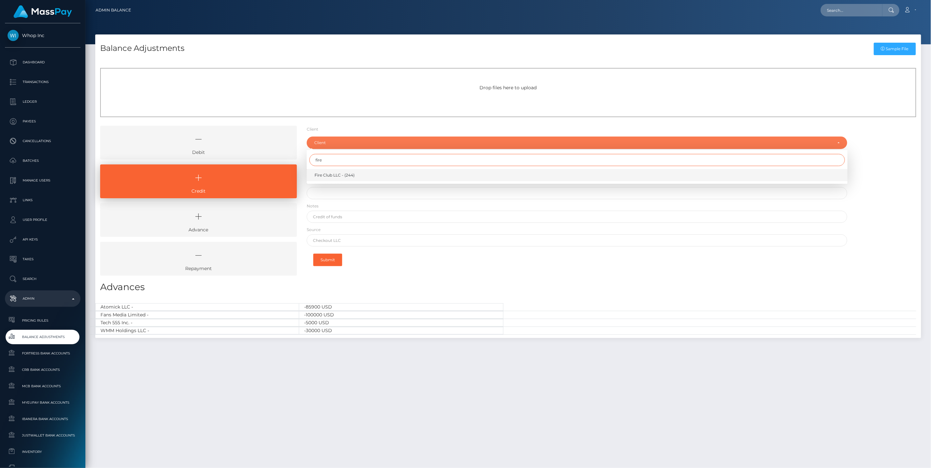
type input "fire"
click at [341, 176] on span "Fire Club LLC - (244)" at bounding box center [335, 175] width 40 height 6
select select "244"
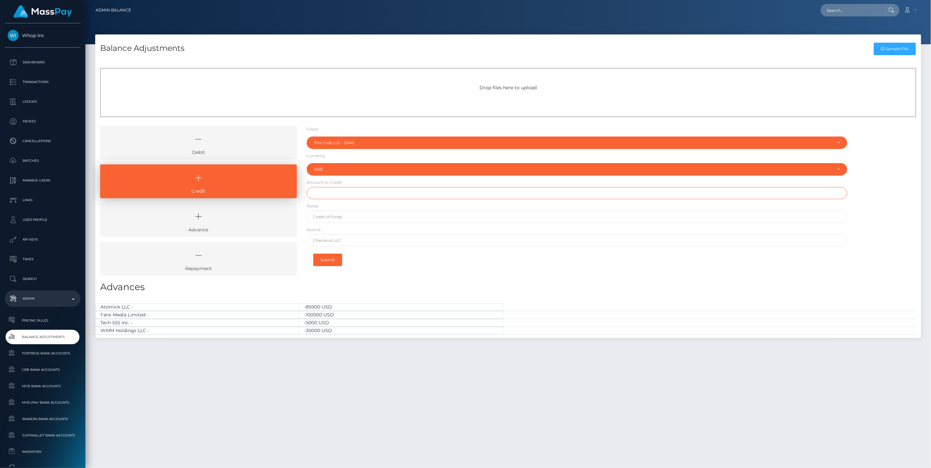
click at [332, 194] on input "text" at bounding box center [577, 193] width 541 height 12
type input "$1,000.00"
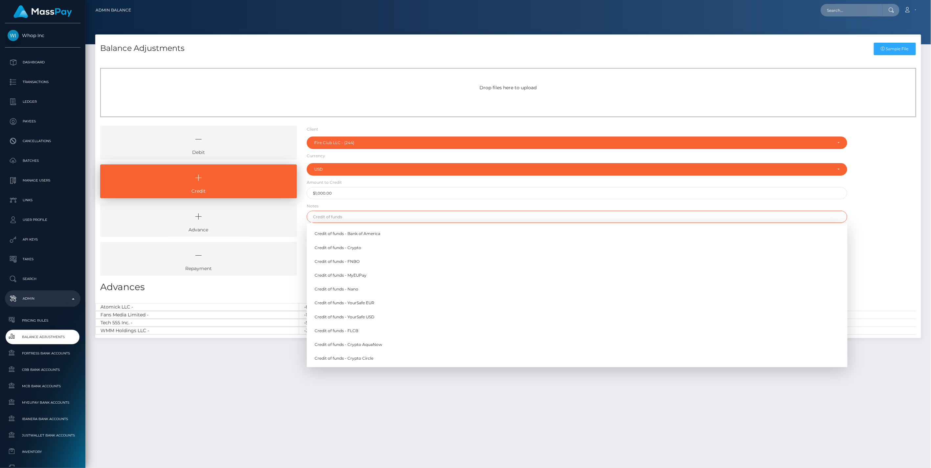
click at [337, 218] on input "text" at bounding box center [577, 217] width 541 height 12
click at [344, 261] on link "Credit of funds - FNBO" at bounding box center [577, 262] width 541 height 12
type input "Credit of funds - FNBO"
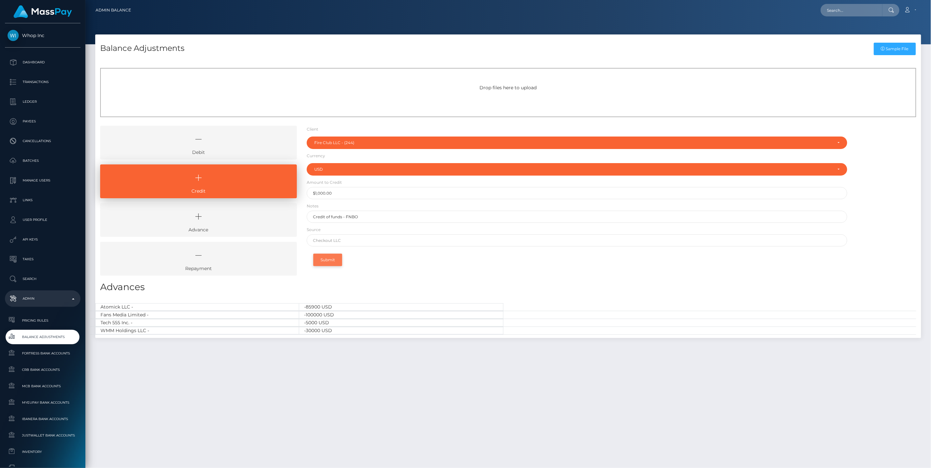
click at [330, 263] on button "Submit" at bounding box center [327, 260] width 29 height 12
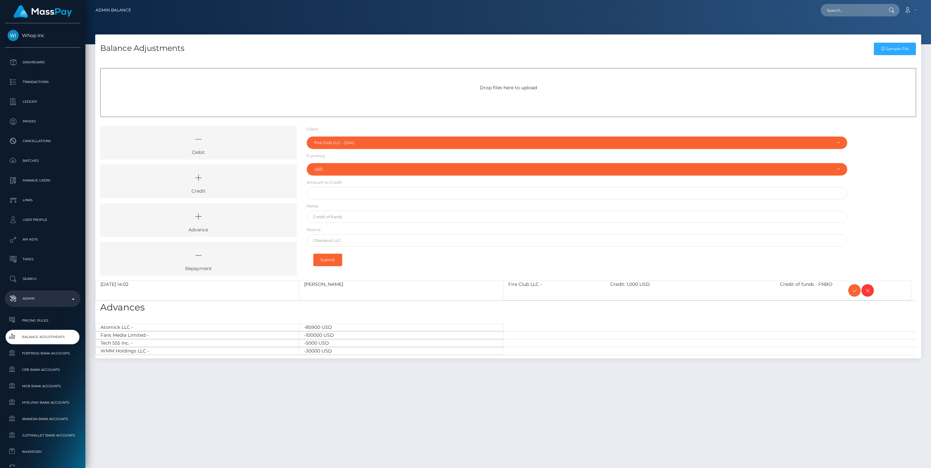
select select "244"
select select "USD"
click at [854, 291] on icon at bounding box center [855, 291] width 8 height 8
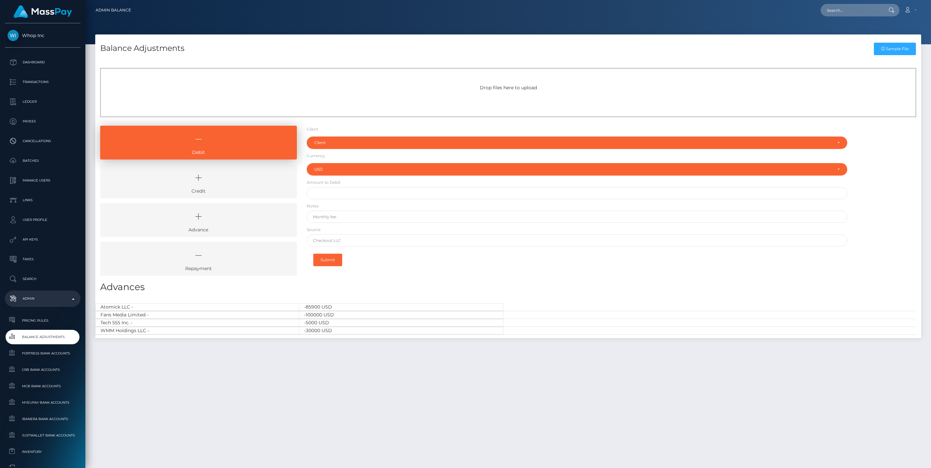
select select "USD"
